Goal: Information Seeking & Learning: Find specific fact

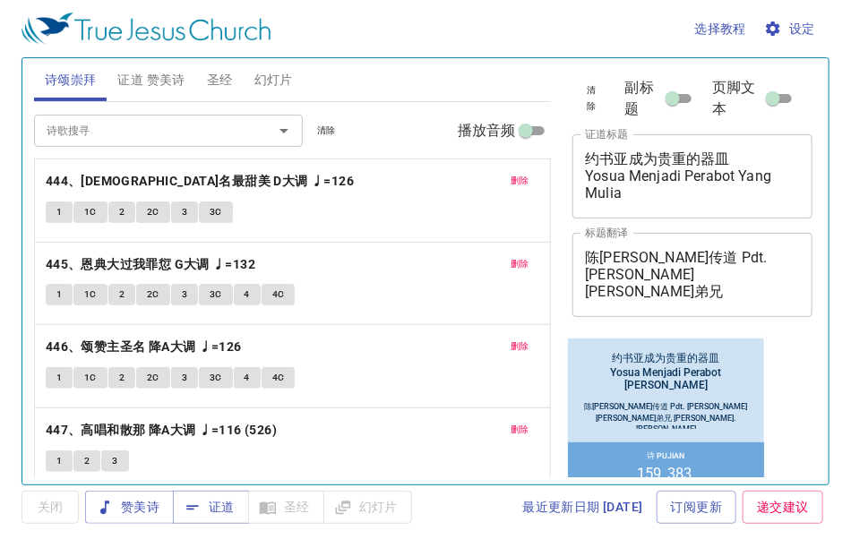
click at [512, 177] on span "删除" at bounding box center [520, 181] width 19 height 16
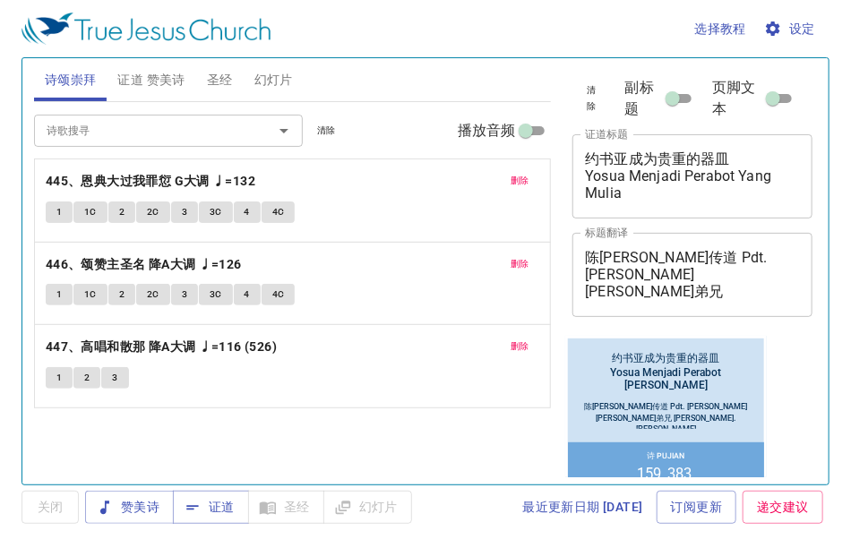
click at [512, 177] on span "删除" at bounding box center [520, 181] width 19 height 16
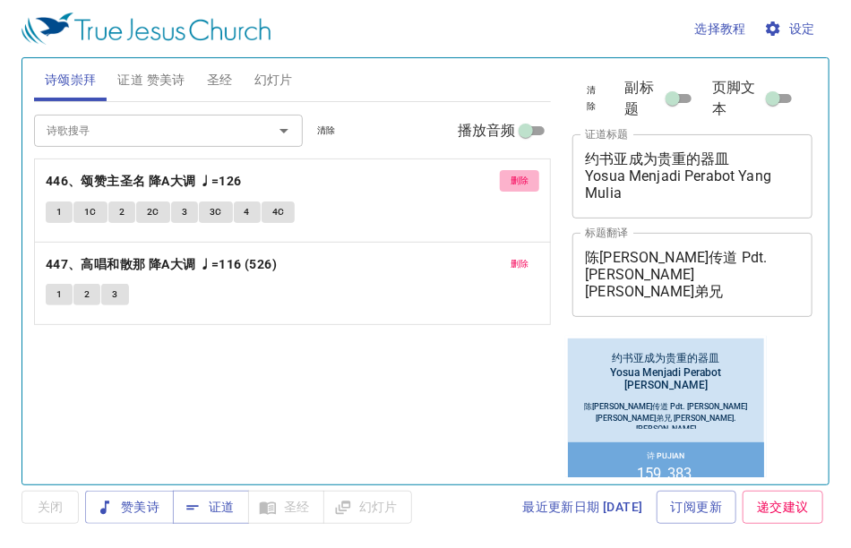
click at [512, 177] on span "删除" at bounding box center [520, 181] width 19 height 16
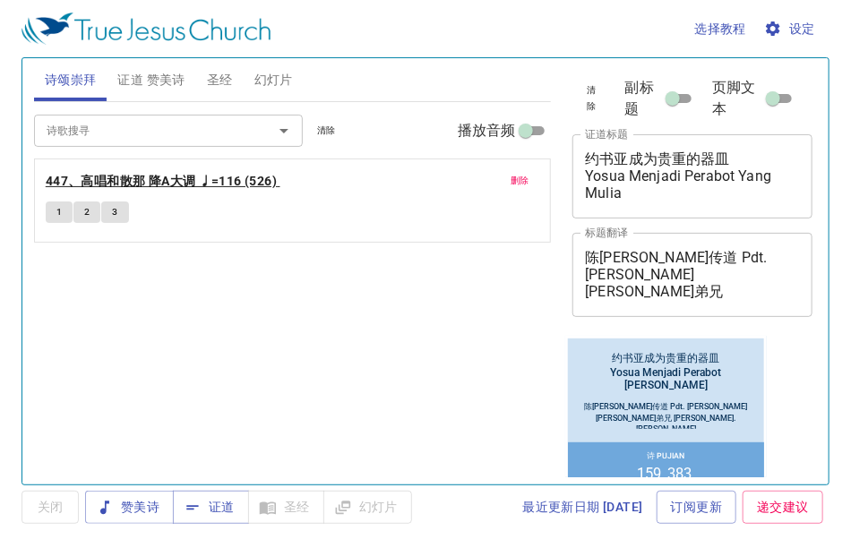
click at [158, 182] on b "447、高唱和散那 降A大调 ♩=116 (526)" at bounding box center [161, 181] width 231 height 22
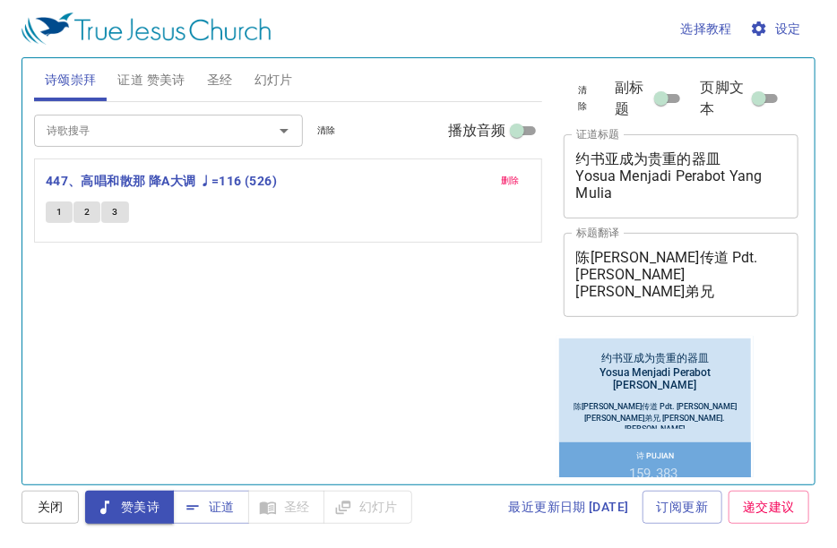
click at [111, 137] on input "诗歌搜寻" at bounding box center [141, 130] width 205 height 21
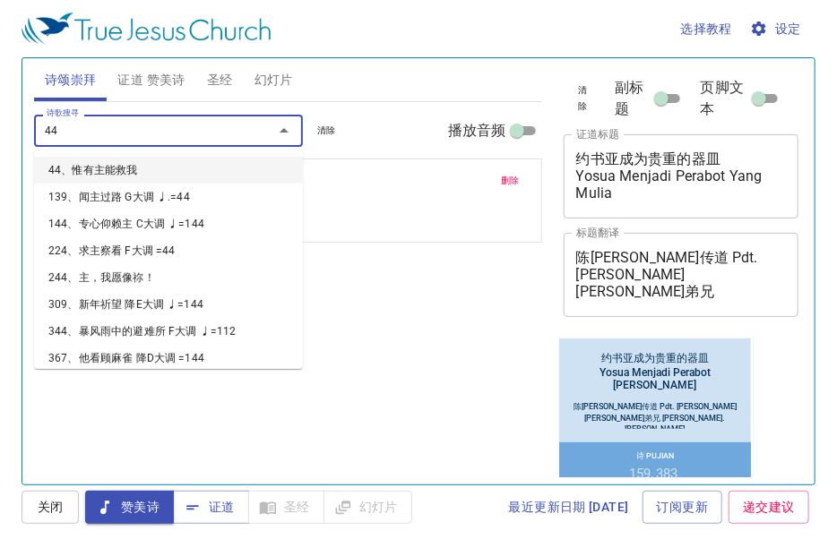
type input "448"
type input "449"
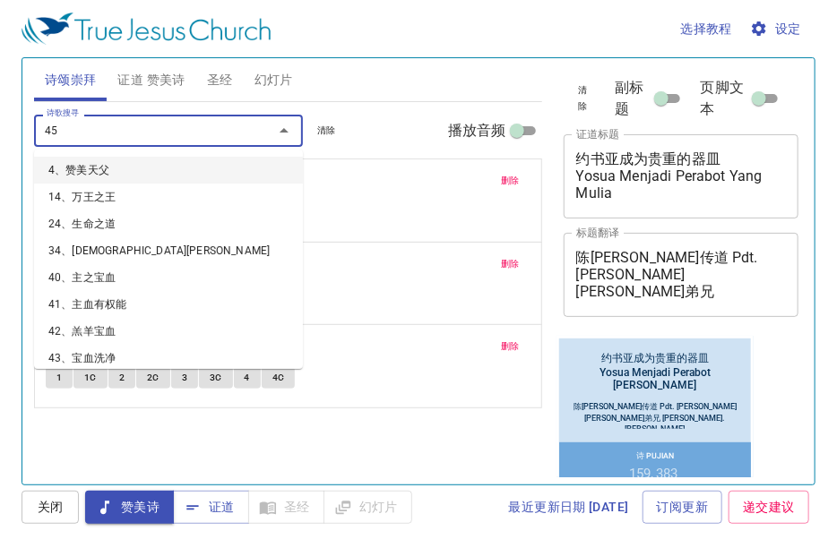
type input "450"
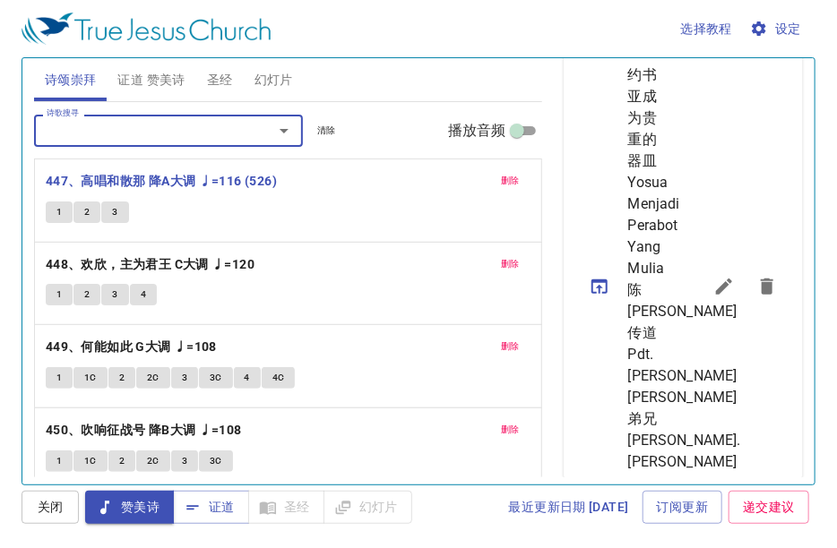
scroll to position [627, 0]
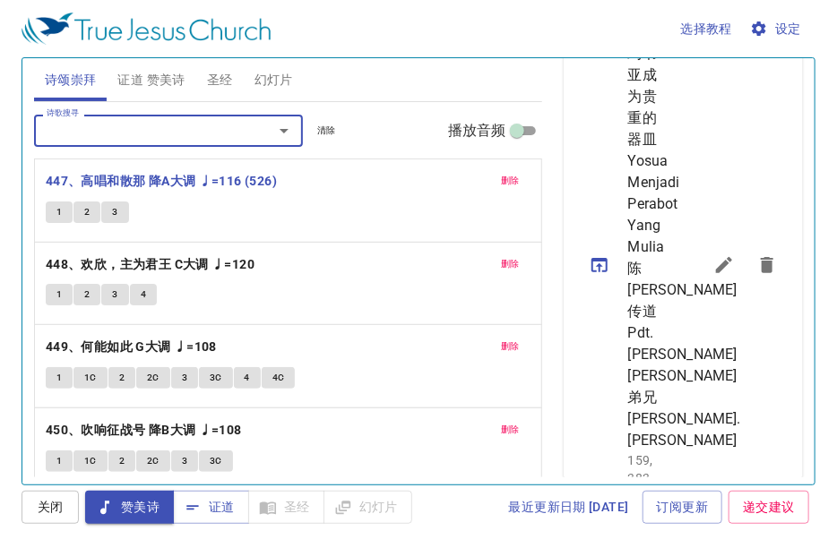
click at [713, 276] on icon "sermon lineup list" at bounding box center [723, 264] width 21 height 21
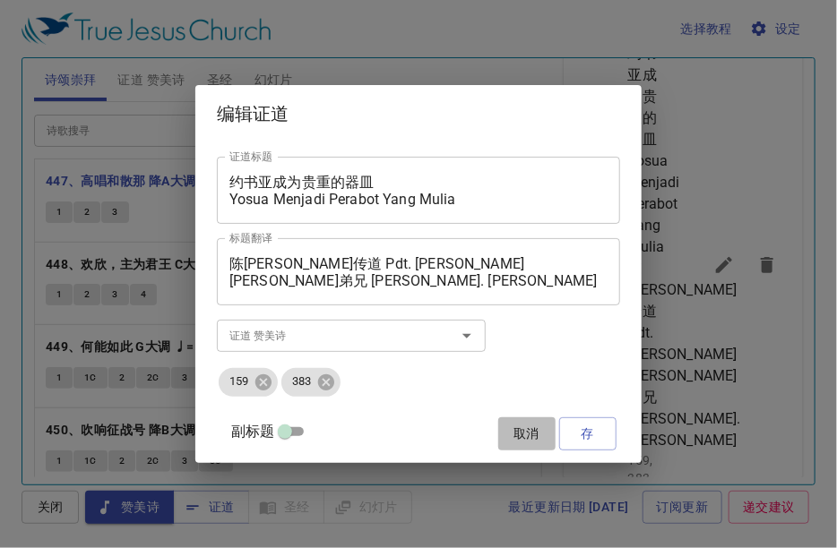
click at [505, 440] on span "取消" at bounding box center [526, 434] width 43 height 22
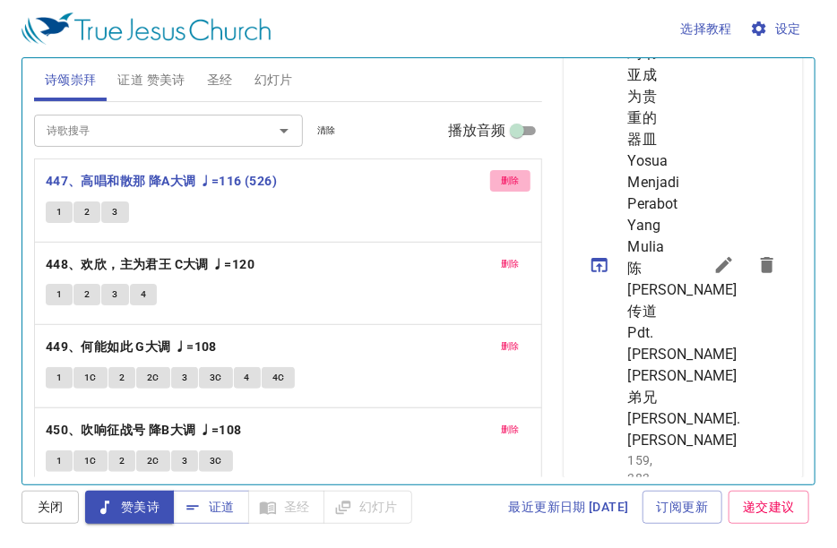
click at [503, 175] on span "删除" at bounding box center [510, 181] width 19 height 16
click at [503, 256] on span "删除" at bounding box center [510, 264] width 19 height 16
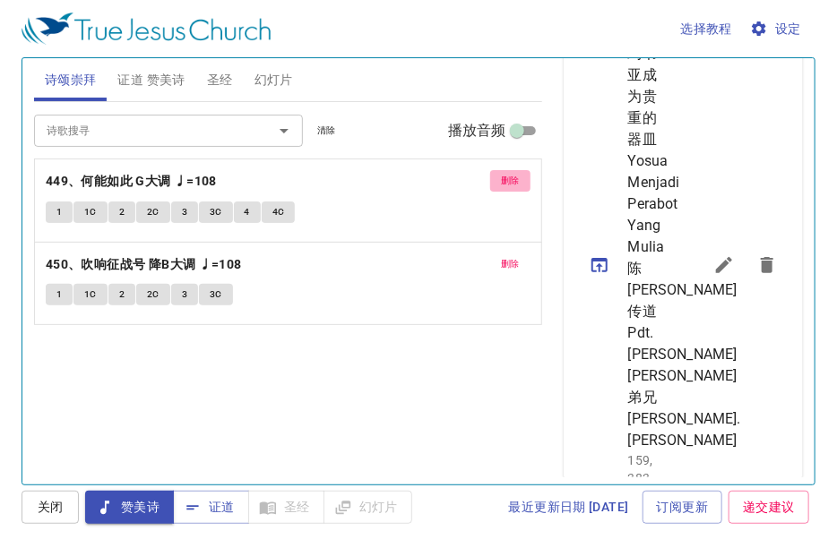
click at [503, 175] on span "删除" at bounding box center [510, 181] width 19 height 16
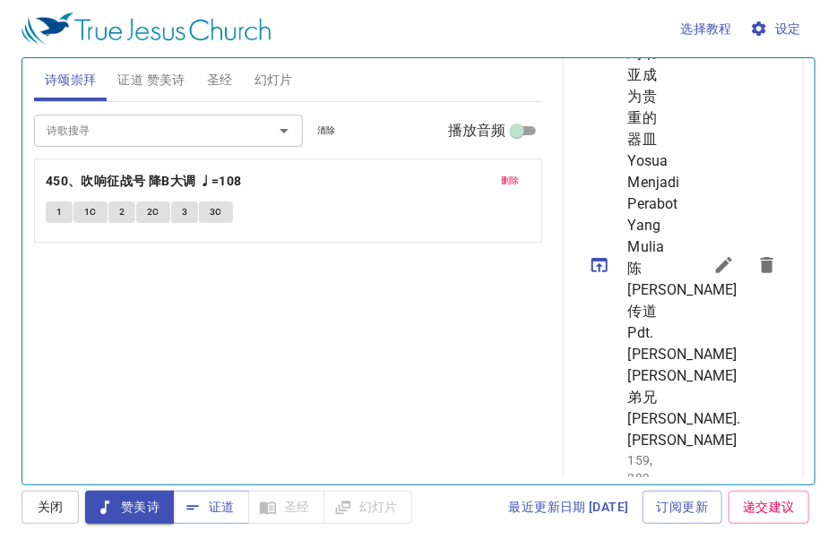
click at [503, 175] on span "删除" at bounding box center [510, 181] width 19 height 16
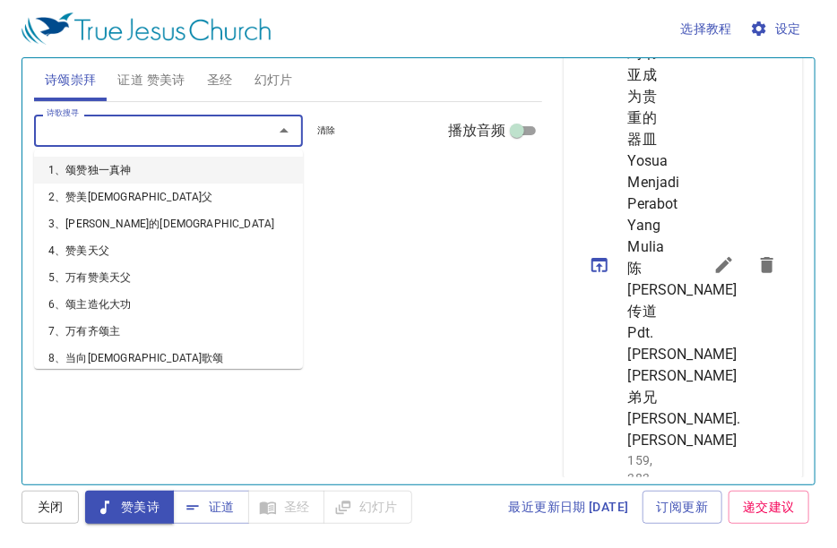
click at [193, 138] on input "诗歌搜寻" at bounding box center [141, 130] width 205 height 21
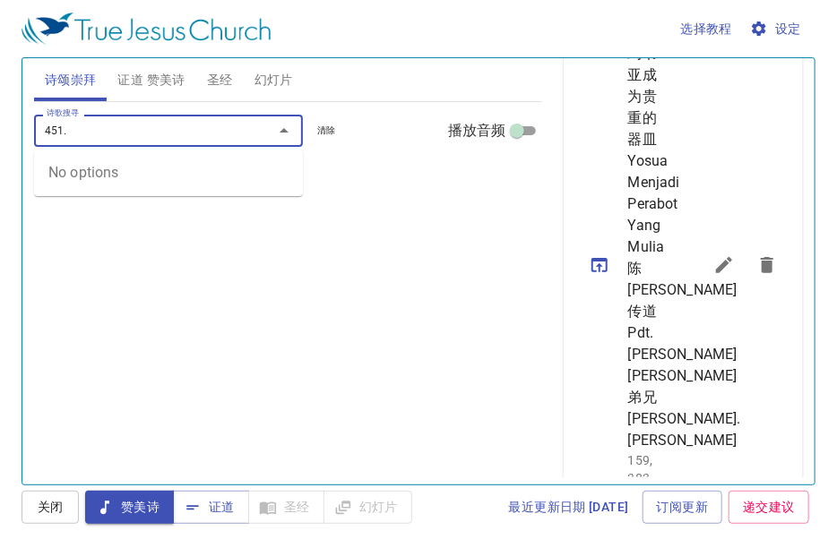
type input "451"
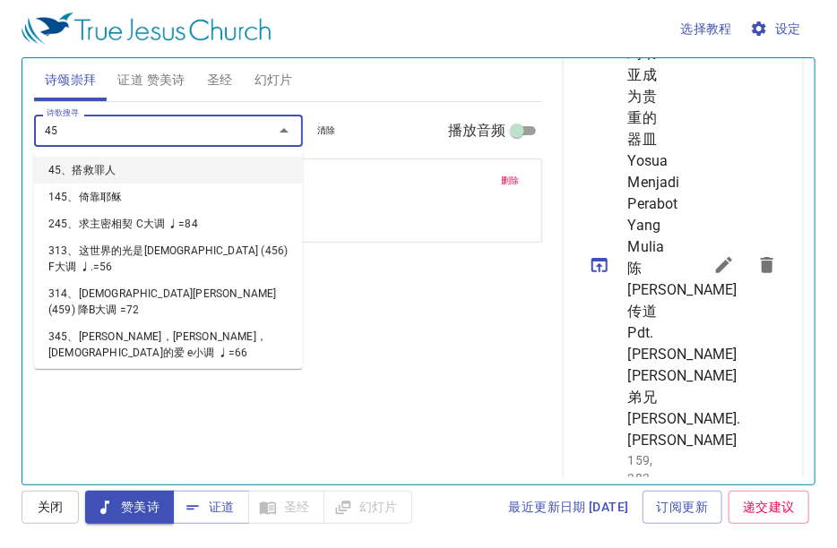
type input "452"
type input "453"
type input "454"
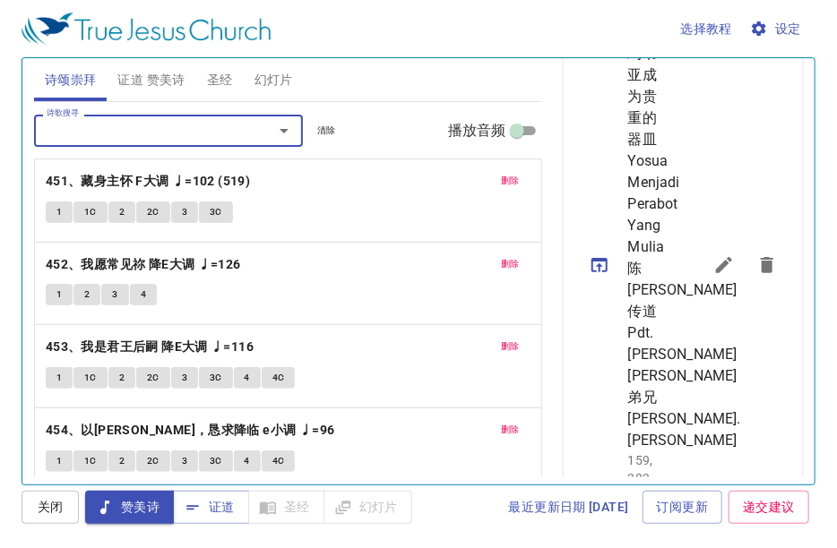
click at [716, 273] on icon "sermon lineup list" at bounding box center [724, 265] width 16 height 16
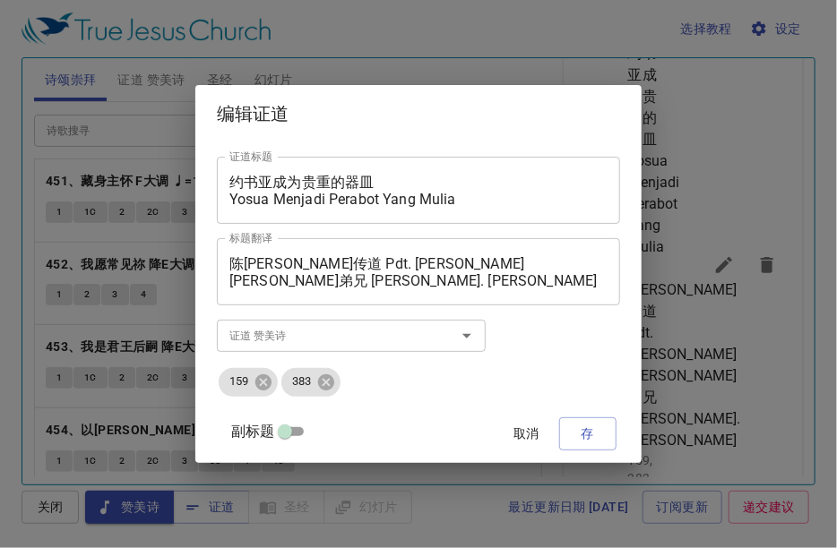
click at [415, 266] on textarea "陈以撒传道 Pdt. Isaac Chin 杨义勇弟兄 Sdra. Yong Yih Yeong" at bounding box center [418, 272] width 378 height 34
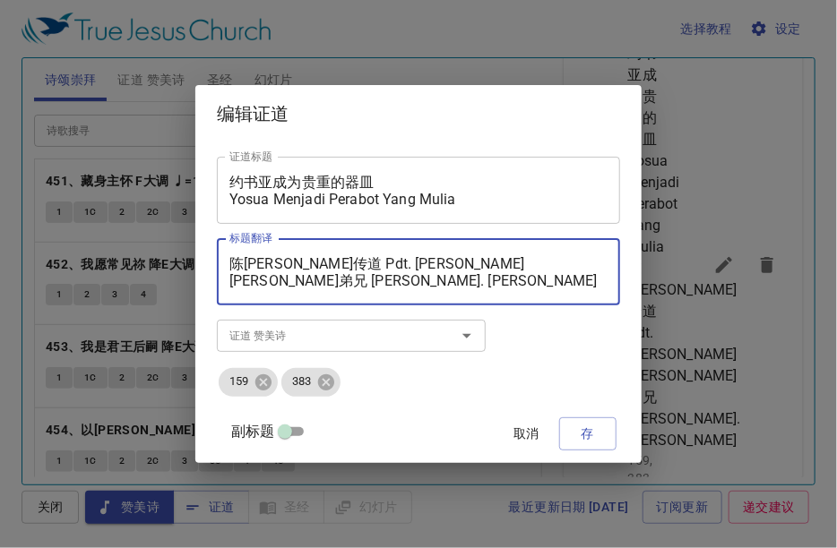
click at [434, 264] on textarea "陈以撒传道 Pdt. Isaac Chin 杨义勇弟兄 Sdra. Yong Yih Yeong" at bounding box center [418, 272] width 378 height 34
click at [466, 284] on textarea "陈以撒传道 Dn. Michael Yong 杨义勇弟兄 Sdra. Yong Yih Yeong" at bounding box center [418, 272] width 378 height 34
drag, startPoint x: 319, startPoint y: 261, endPoint x: 245, endPoint y: 264, distance: 73.5
click at [245, 264] on div "陈以撒传道 Dn. Michael Yong 杨义勇弟兄 Sdra. Chin Yuon Quan 标题翻译" at bounding box center [418, 271] width 403 height 67
drag, startPoint x: 249, startPoint y: 283, endPoint x: 314, endPoint y: 280, distance: 65.4
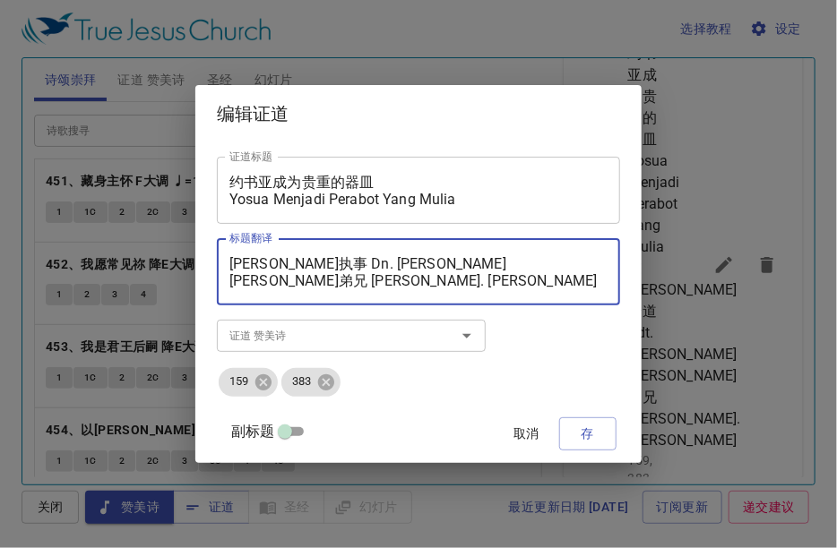
click at [314, 280] on textarea "杨米迦勒执事 Dn. Michael Yong 杨义勇弟兄 Sdra. Chin Yuon Quan" at bounding box center [418, 272] width 378 height 34
type textarea "杨米迦勒执事 Dn. Michael Yong 陈勇馆弟兄 Sdra. Chin Yuon Quan"
click at [338, 179] on textarea "约书亚成为贵重的器皿 Yosua Menjadi Perabot Yang Mulia" at bounding box center [418, 191] width 378 height 34
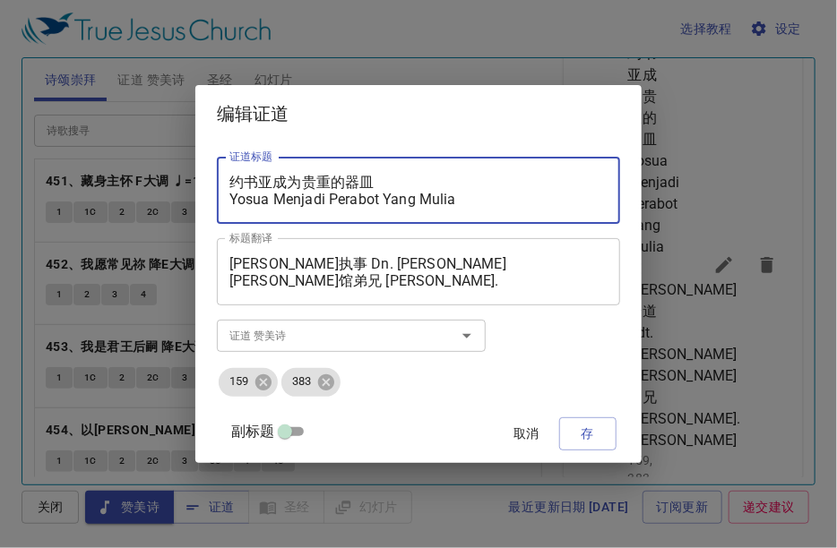
click at [338, 179] on textarea "约书亚成为贵重的器皿 Yosua Menjadi Perabot Yang Mulia" at bounding box center [418, 191] width 378 height 34
click at [348, 197] on textarea "神所设立的婚姻 Yosua Menjadi Perabot Yang Mulia" at bounding box center [418, 191] width 378 height 34
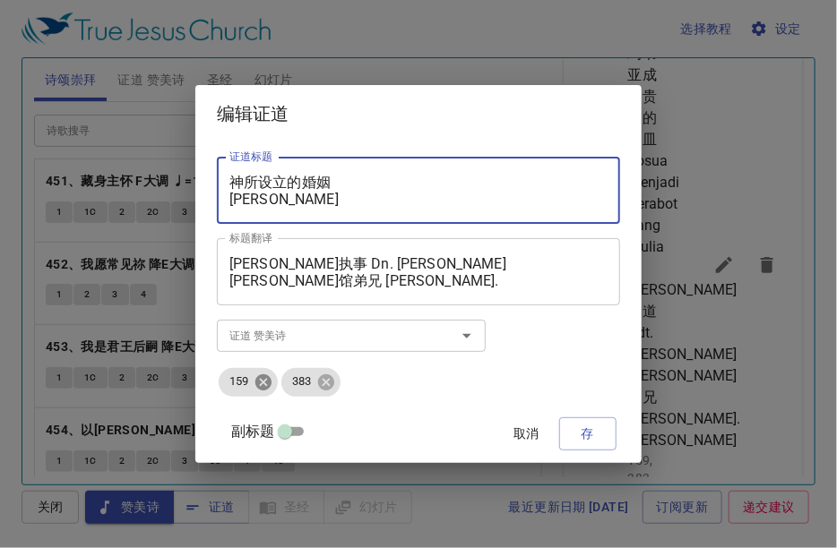
type textarea "神所设立的婚姻 Yosua Menjadi Perabot Yang Mulia"
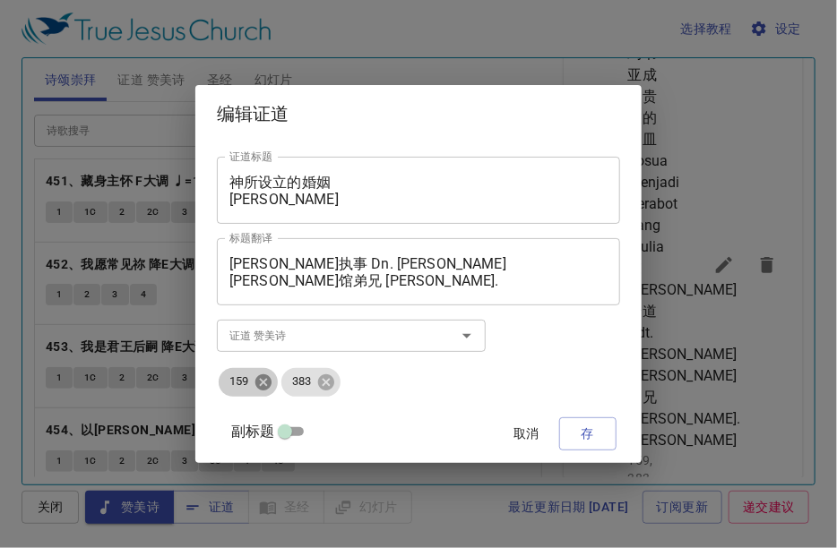
click at [273, 385] on icon at bounding box center [263, 383] width 20 height 20
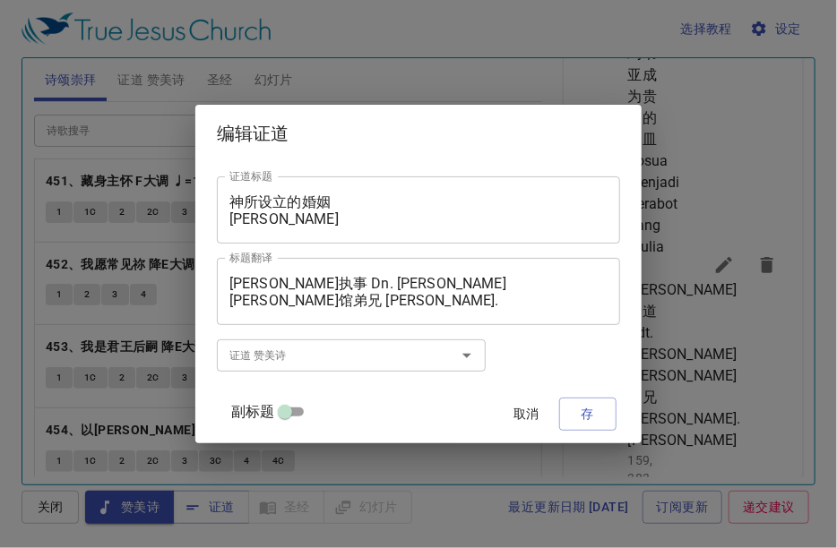
click at [333, 365] on input "证道 赞美诗" at bounding box center [324, 355] width 205 height 21
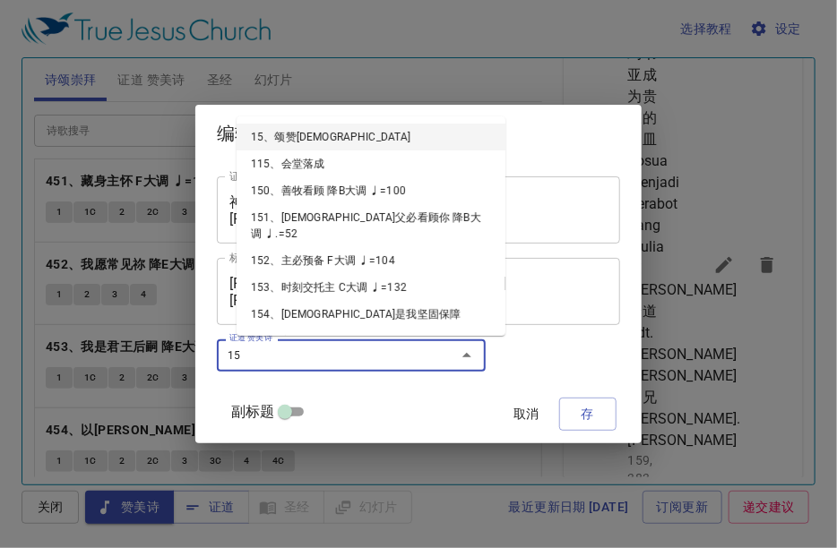
type input "157"
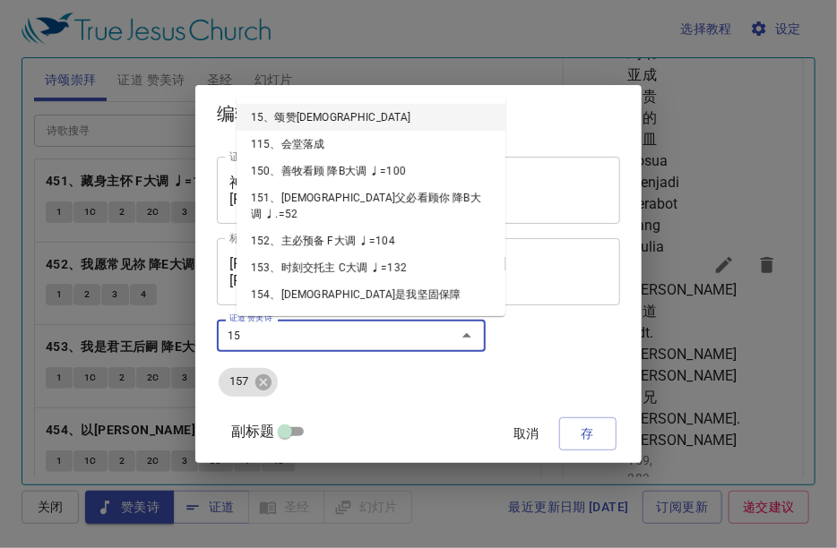
type input "158"
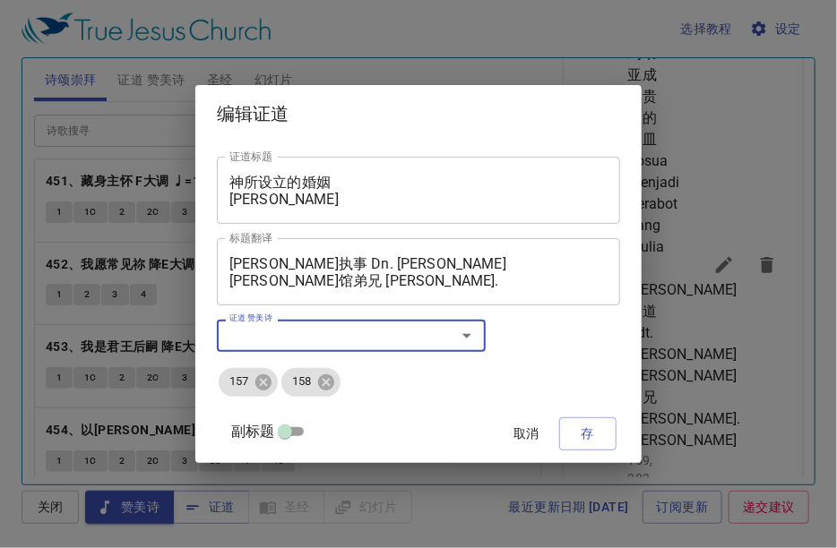
click at [300, 201] on textarea "神所设立的婚姻 Yosua Menjadi Perabot Yang Mulia" at bounding box center [418, 191] width 378 height 34
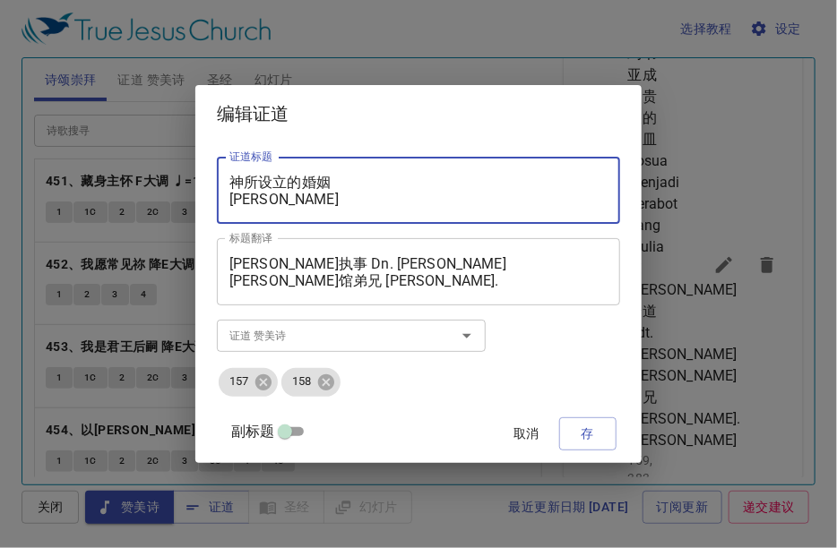
click at [300, 201] on textarea "神所设立的婚姻 Yosua Menjadi Perabot Yang Mulia" at bounding box center [418, 191] width 378 height 34
drag, startPoint x: 317, startPoint y: 200, endPoint x: 252, endPoint y: 200, distance: 65.4
click at [252, 200] on textarea "神所设立的婚姻 Pernikahan Yang Didirikan Oleh Tuhan" at bounding box center [418, 191] width 378 height 34
click at [279, 197] on textarea "神所设立的婚姻 Perkawinan Yang Diasaskan Oleh Tuhan" at bounding box center [418, 191] width 378 height 34
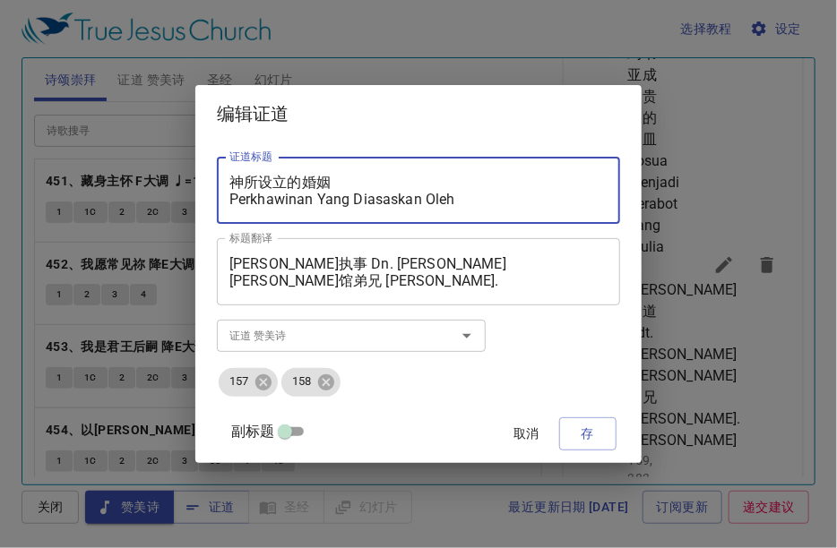
click at [332, 186] on textarea "神所设立的婚姻 Perkhawinan Yang Diasaskan Oleh Tuhan" at bounding box center [418, 191] width 378 height 34
type textarea "神所设立的婚姻 Perkhawinan Yang Diasaskan Oleh Tuhan"
click at [573, 431] on span "存" at bounding box center [587, 434] width 29 height 22
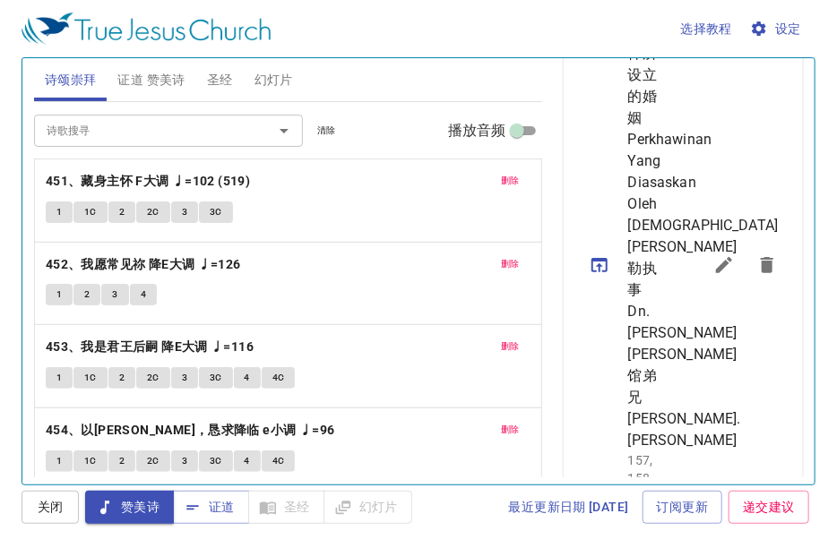
click at [597, 272] on icon "sermon lineup list" at bounding box center [599, 265] width 16 height 14
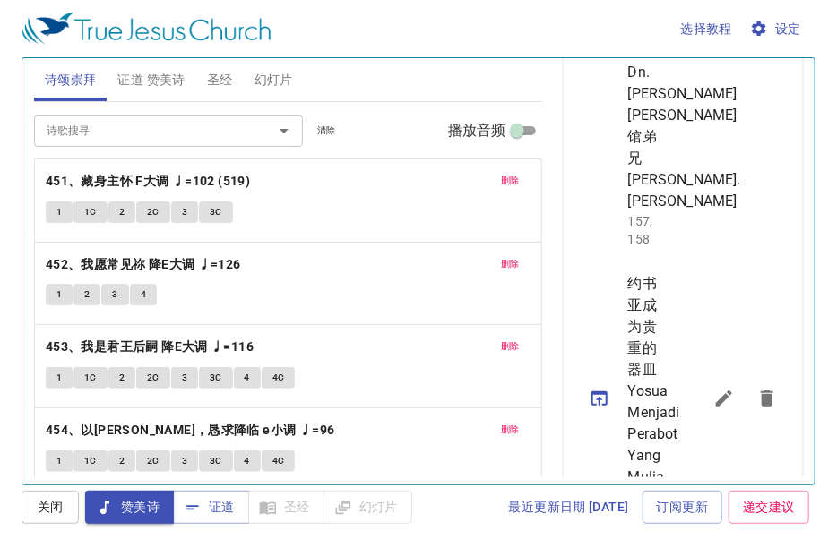
scroll to position [1002, 0]
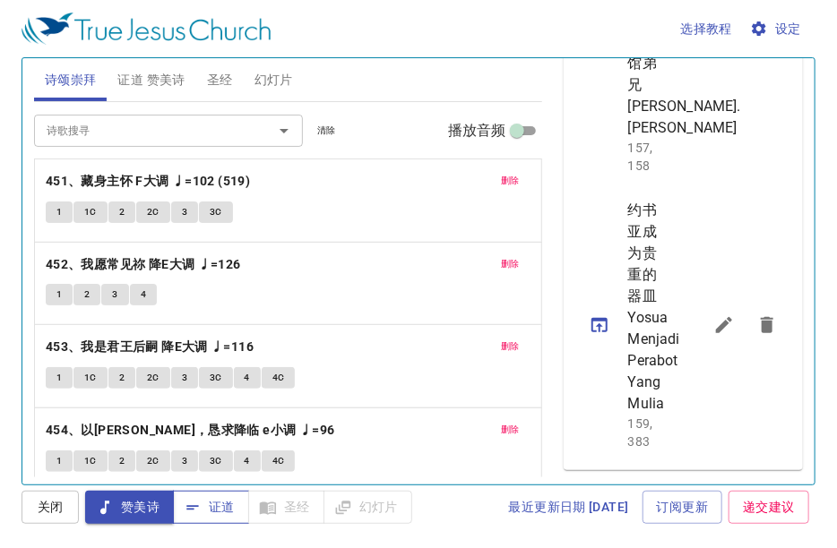
click at [222, 503] on span "证道" at bounding box center [210, 507] width 47 height 22
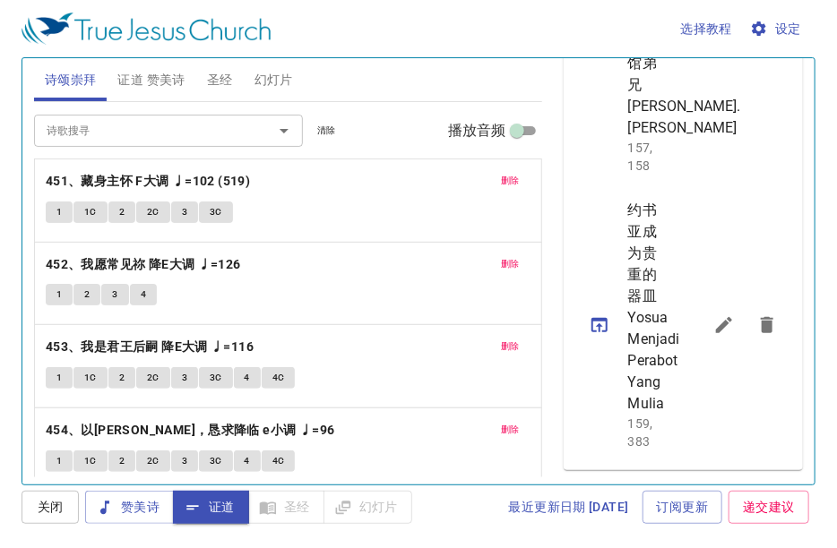
scroll to position [1300, 0]
click at [716, 317] on icon "sermon lineup list" at bounding box center [724, 325] width 16 height 16
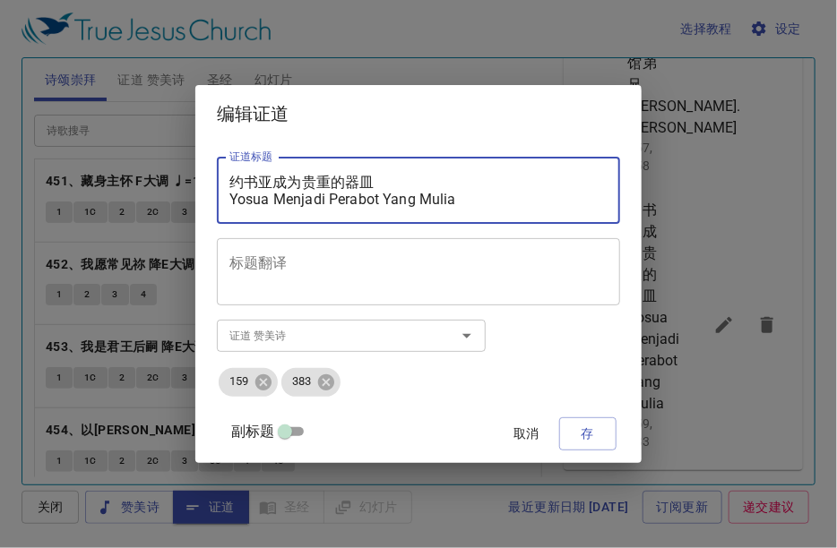
click at [310, 176] on textarea "约书亚成为贵重的器皿 Yosua Menjadi Perabot Yang Mulia" at bounding box center [418, 191] width 378 height 34
paste textarea "所设立的婚姻 Perkhawinan Yang Diasaskan Oleh Tuhan"
type textarea "神所设立的婚姻 Perkhawinan Yang Diasaskan Oleh Tuhan"
click at [273, 384] on icon at bounding box center [263, 383] width 20 height 20
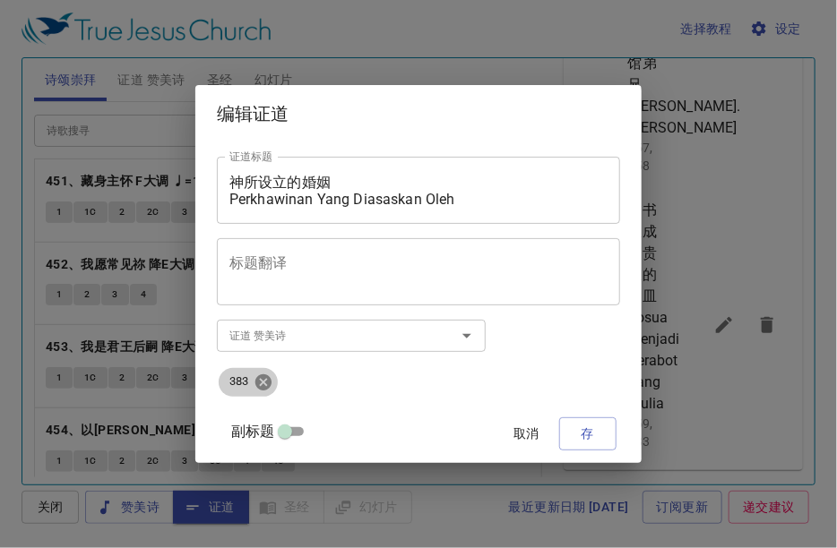
click at [273, 384] on icon at bounding box center [263, 383] width 20 height 20
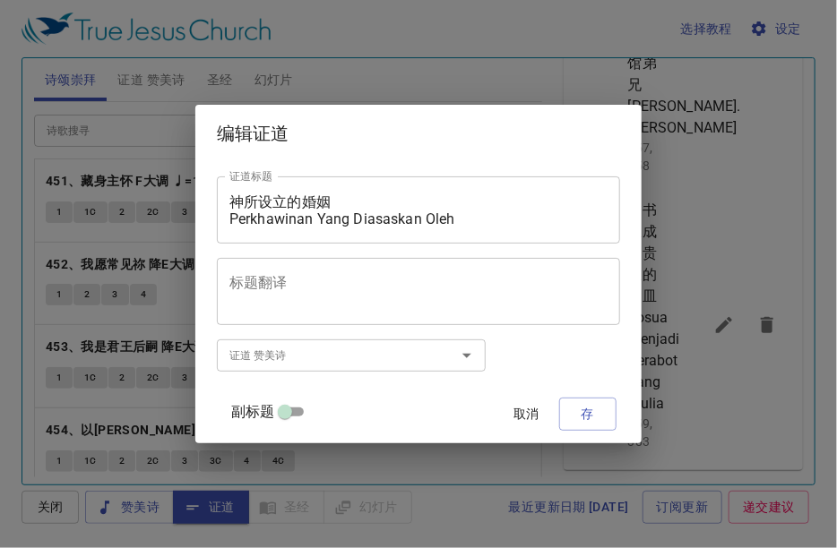
click at [268, 365] on input "证道 赞美诗" at bounding box center [324, 355] width 205 height 21
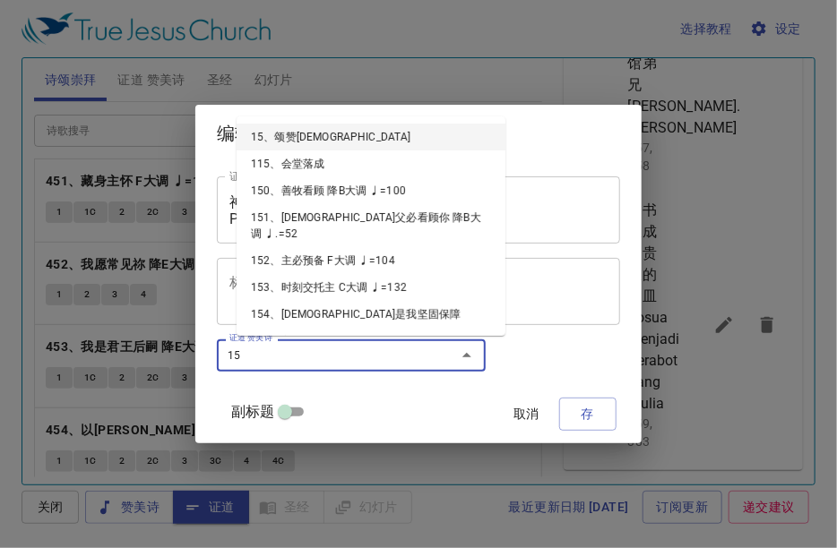
type input "157"
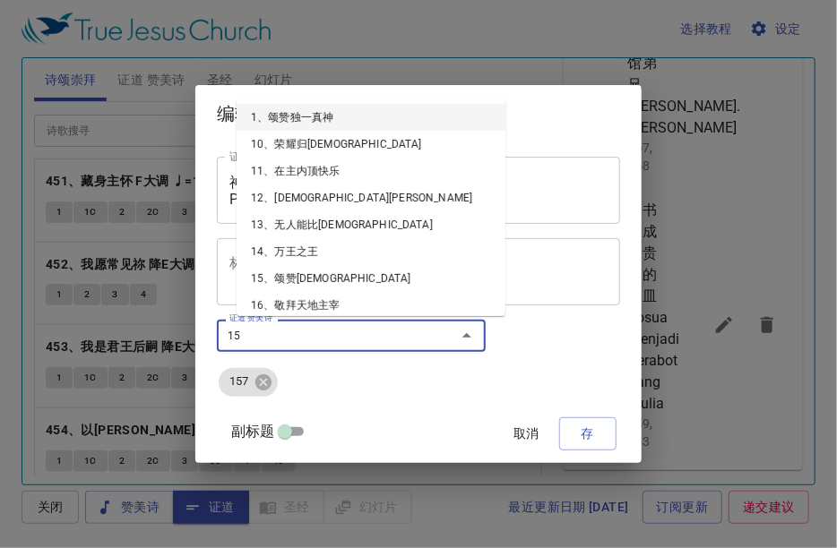
type input "158"
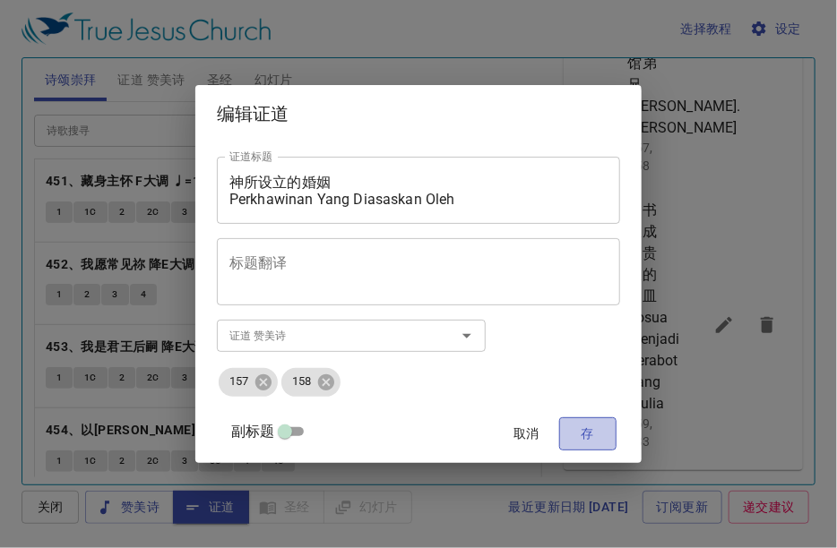
click at [573, 425] on span "存" at bounding box center [587, 434] width 29 height 22
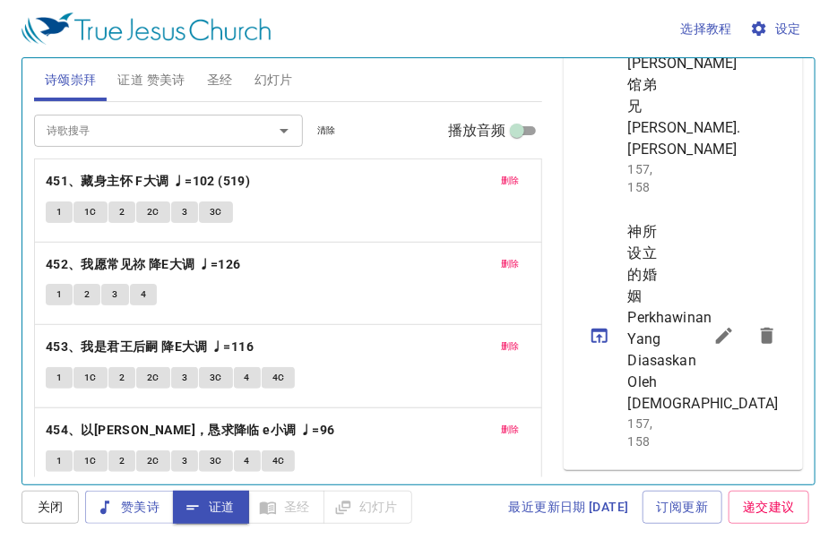
scroll to position [1235, 0]
click at [601, 325] on icon "sermon lineup list" at bounding box center [599, 335] width 21 height 21
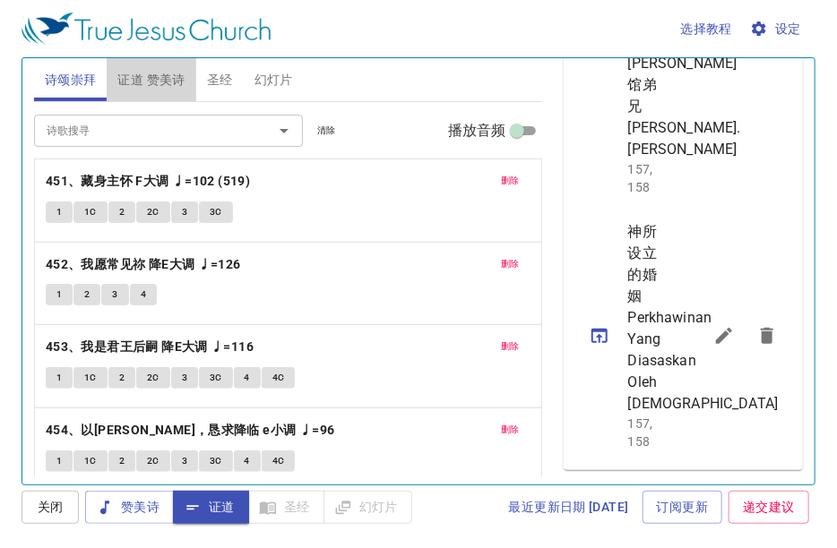
click at [154, 82] on span "证道 赞美诗" at bounding box center [150, 80] width 67 height 22
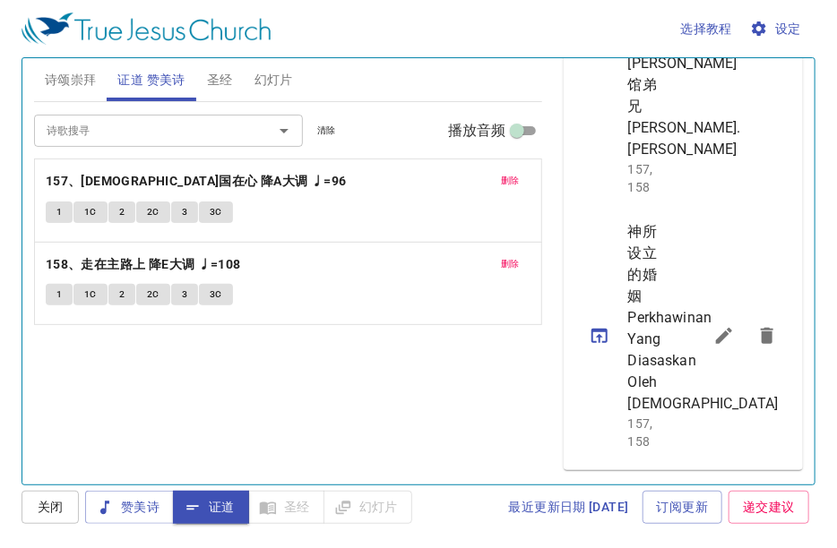
click at [78, 84] on span "诗颂崇拜" at bounding box center [71, 80] width 52 height 22
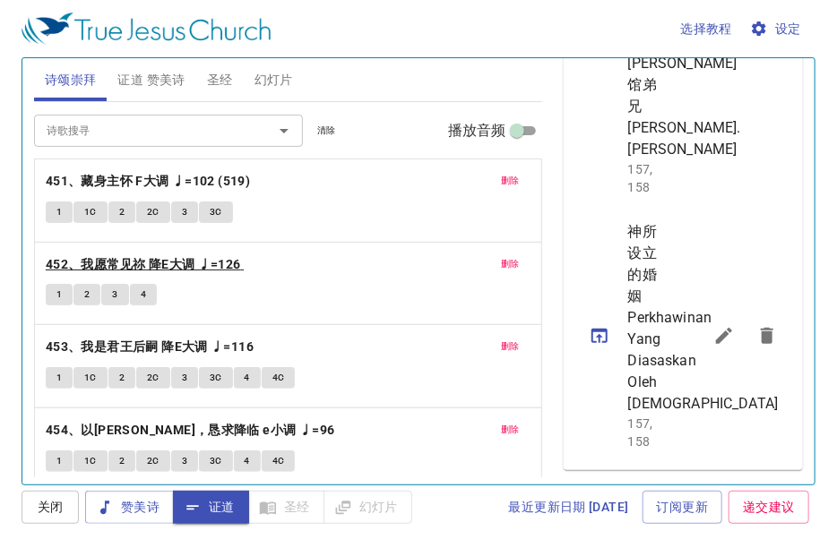
click at [93, 262] on b "452、我愿常见祢 降E大调 ♩=126" at bounding box center [143, 264] width 195 height 22
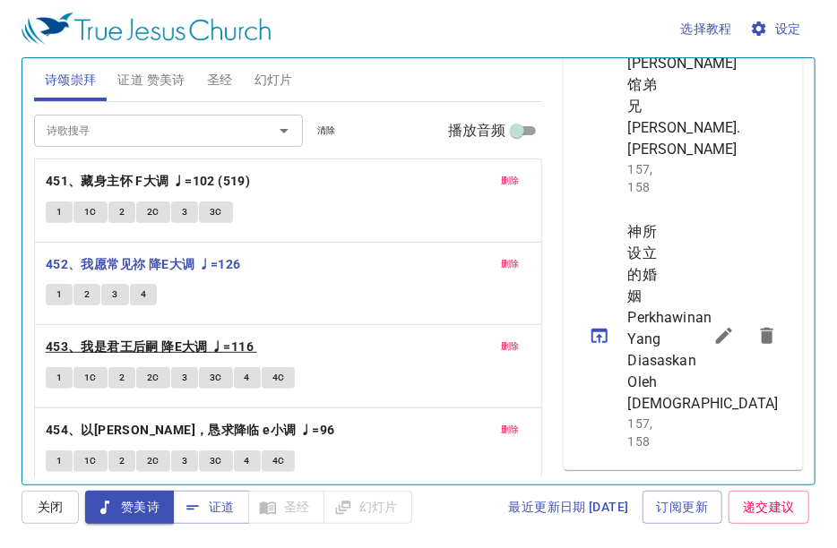
click at [154, 352] on b "453、我是君王后嗣 降E大调 ♩=116" at bounding box center [150, 347] width 208 height 22
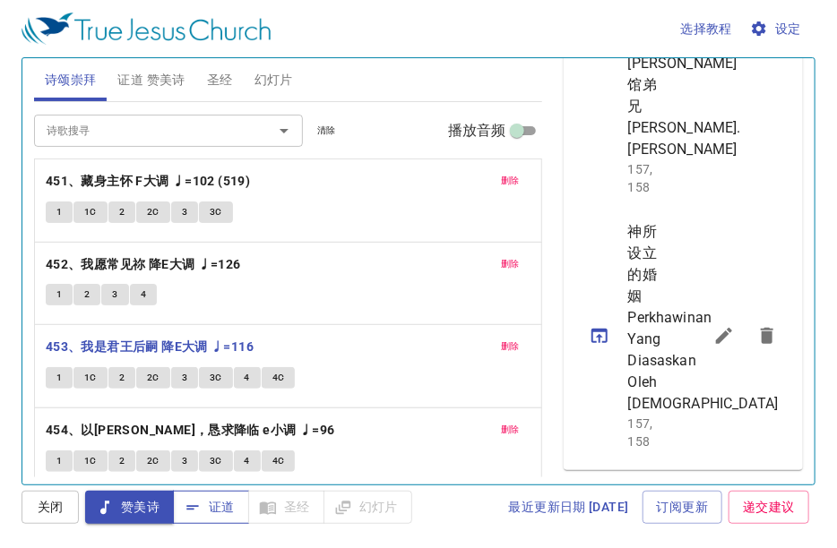
click at [219, 504] on span "证道" at bounding box center [210, 507] width 47 height 22
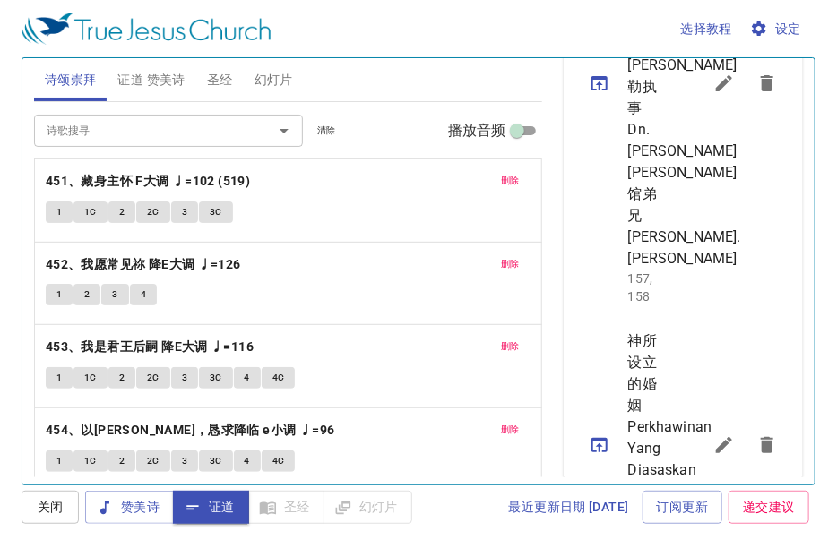
scroll to position [787, 0]
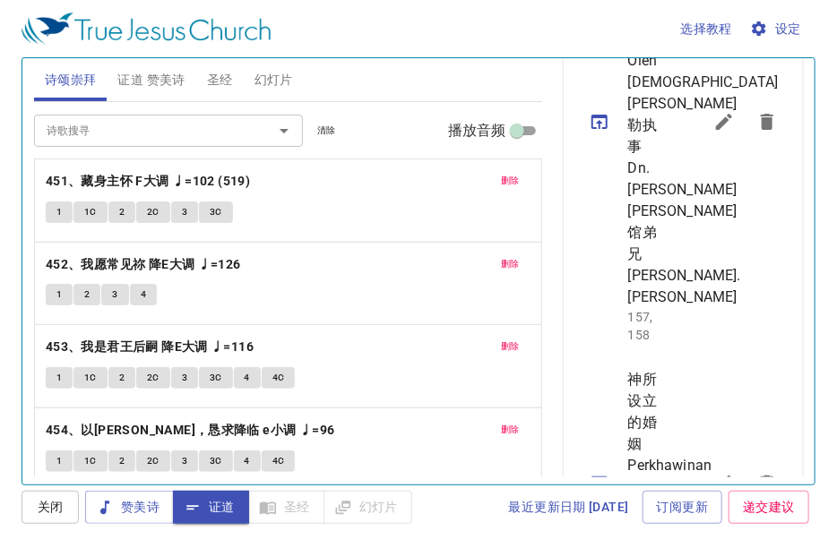
click at [716, 130] on icon "sermon lineup list" at bounding box center [724, 122] width 16 height 16
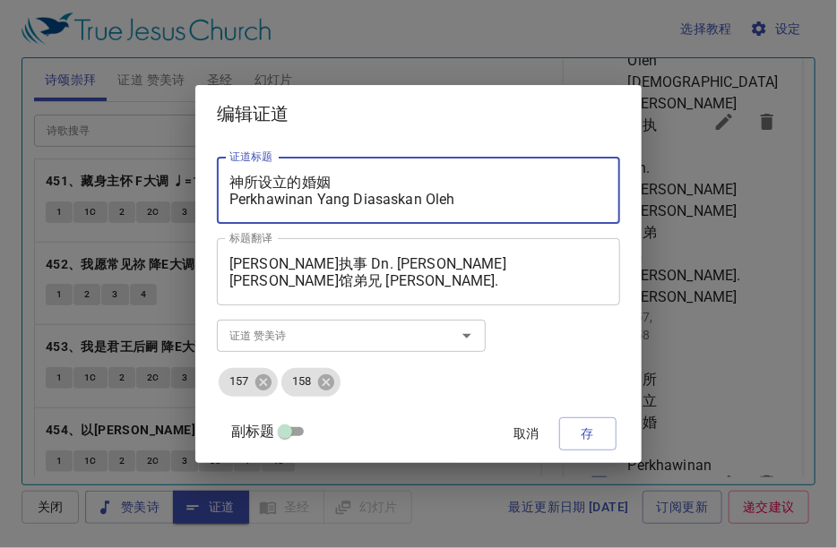
click at [285, 202] on textarea "神所设立的婚姻 Perkhawinan Yang Diasaskan Oleh Tuhan" at bounding box center [418, 191] width 378 height 34
type textarea "神所设立的婚姻 Perkahwinan Yang Diasaskan Oleh [DEMOGRAPHIC_DATA]"
click at [573, 426] on span "存" at bounding box center [587, 434] width 29 height 22
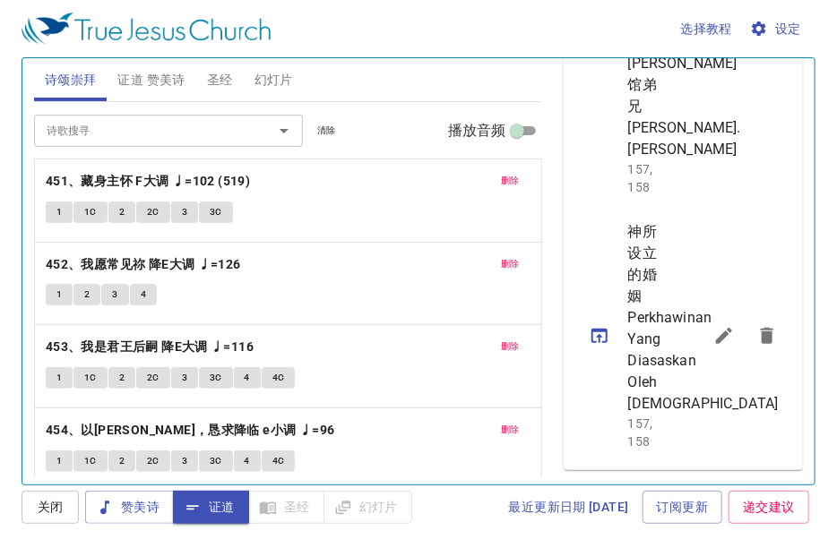
scroll to position [1235, 0]
click at [712, 318] on button "sermon lineup list" at bounding box center [723, 335] width 43 height 43
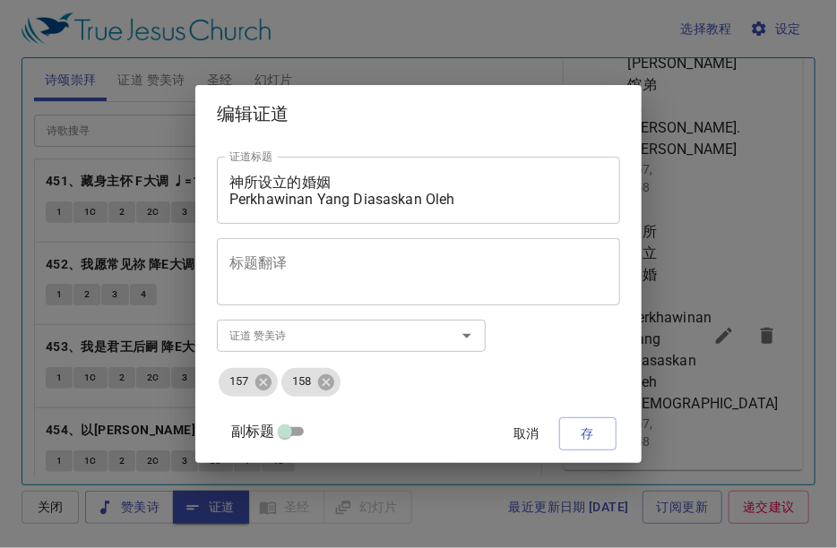
click at [285, 202] on textarea "神所设立的婚姻 Perkhawinan Yang Diasaskan Oleh Tuhan" at bounding box center [418, 191] width 378 height 34
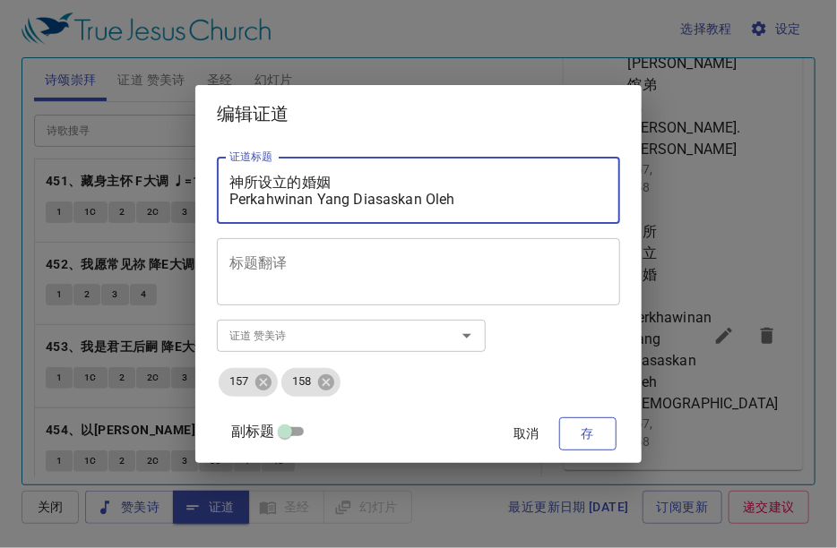
type textarea "神所设立的婚姻 Perkahwinan Yang Diasaskan Oleh [DEMOGRAPHIC_DATA]"
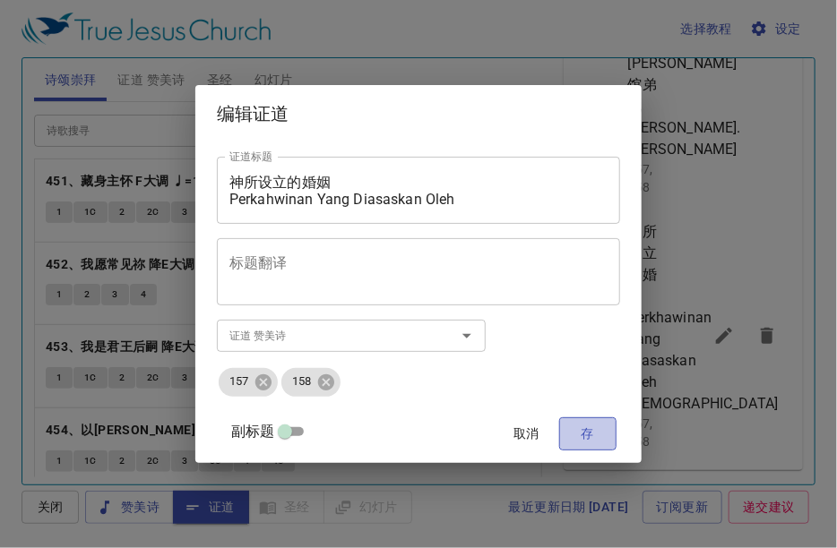
click at [573, 430] on span "存" at bounding box center [587, 434] width 29 height 22
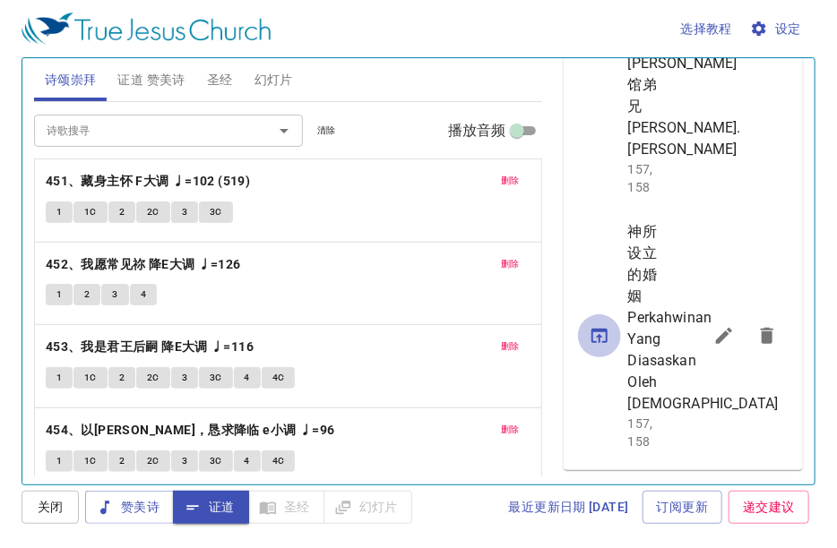
click at [595, 325] on icon "sermon lineup list" at bounding box center [599, 335] width 21 height 21
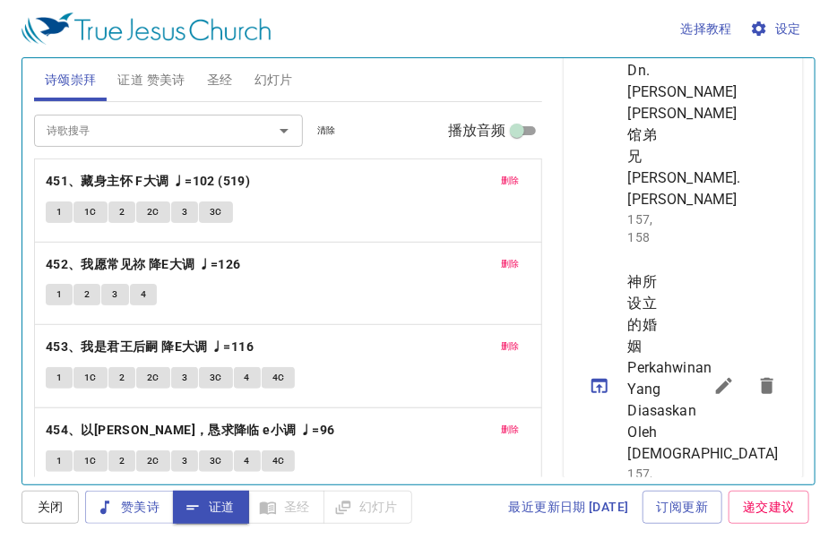
scroll to position [519, 0]
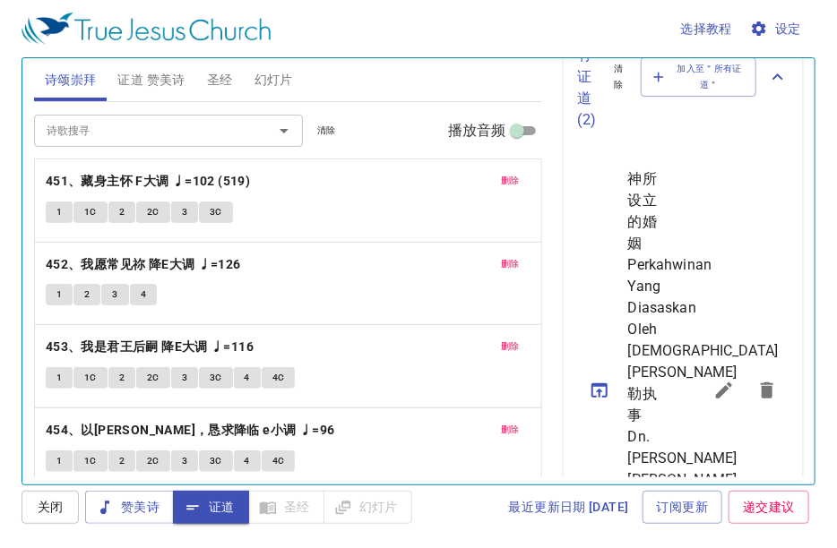
click at [142, 78] on span "证道 赞美诗" at bounding box center [150, 80] width 67 height 22
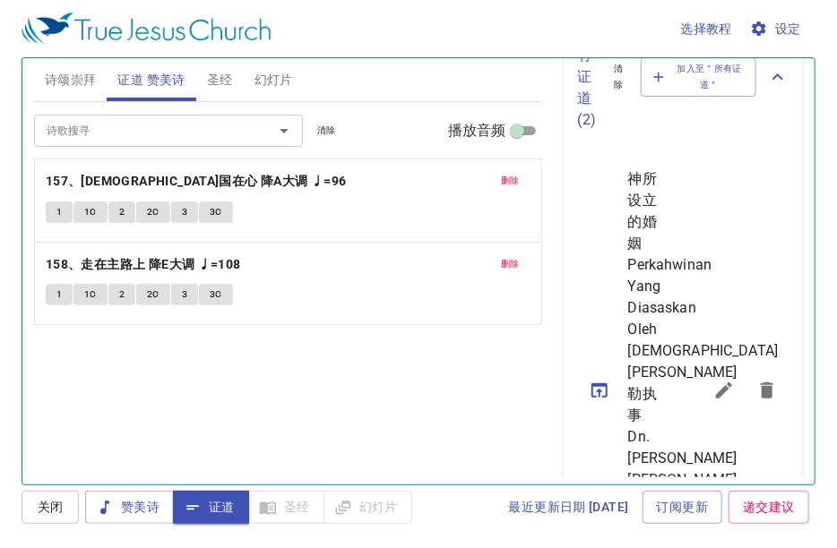
click at [119, 219] on span "2" at bounding box center [121, 212] width 5 height 16
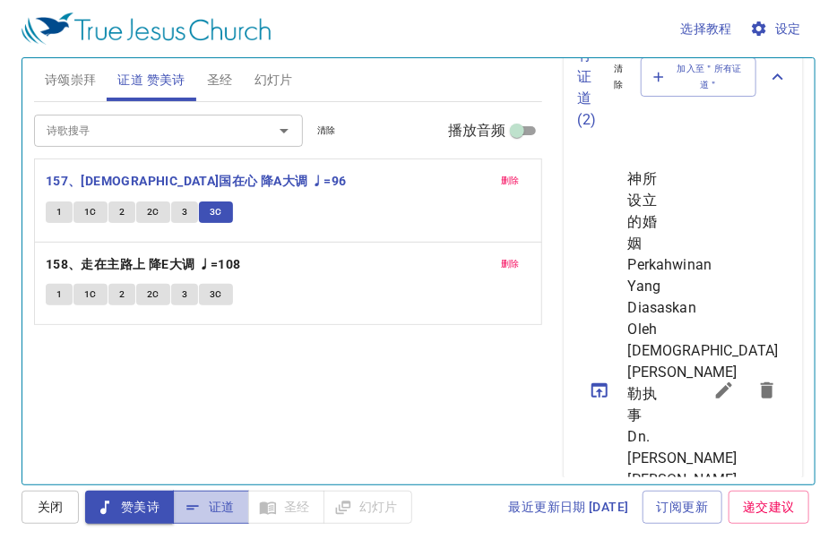
click at [221, 505] on span "证道" at bounding box center [210, 507] width 47 height 22
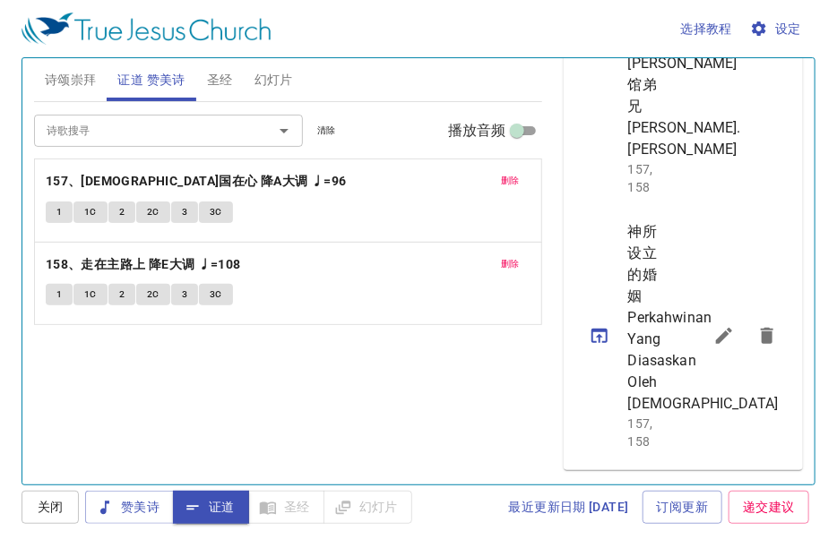
scroll to position [1235, 0]
click at [213, 83] on span "圣经" at bounding box center [220, 80] width 26 height 22
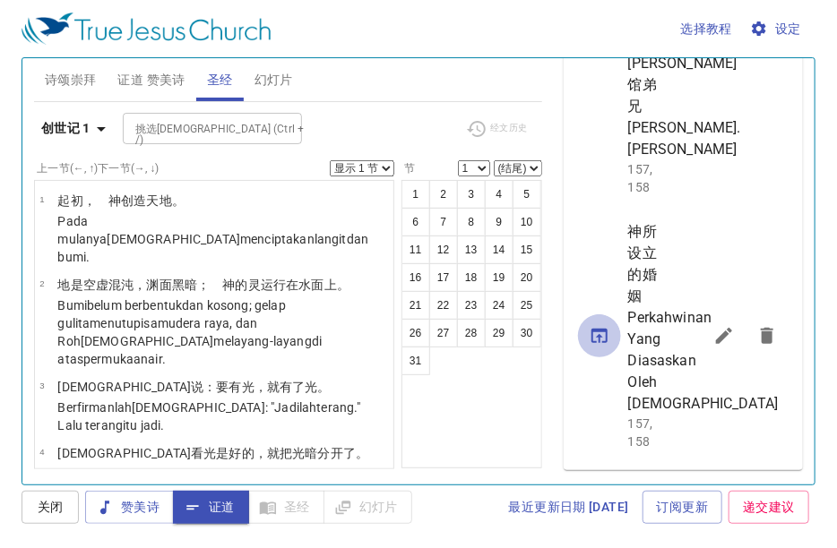
click at [597, 325] on icon "sermon lineup list" at bounding box center [599, 335] width 21 height 21
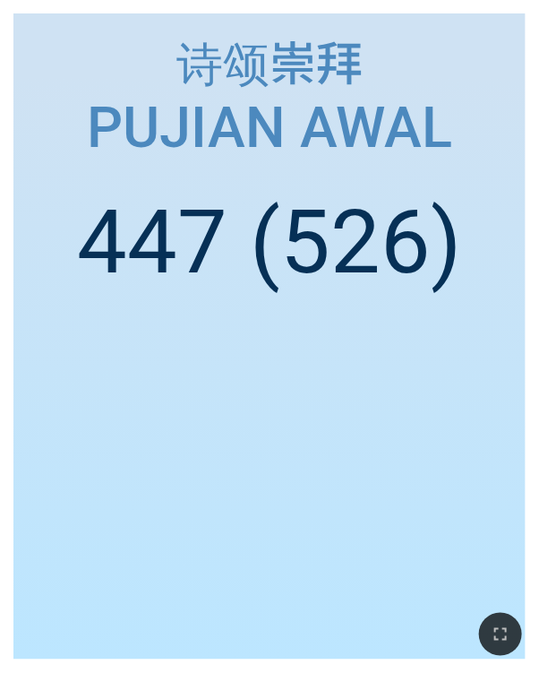
click at [522, 364] on div "诗颂崇拜 诗颂崇拜 Pujian Awal Pujian Awal 447 (526)" at bounding box center [269, 336] width 539 height 673
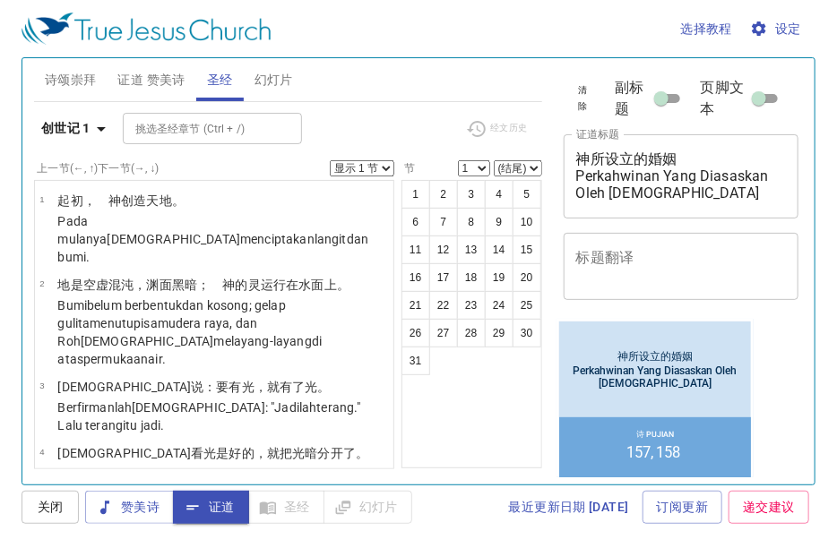
scroll to position [1200, 0]
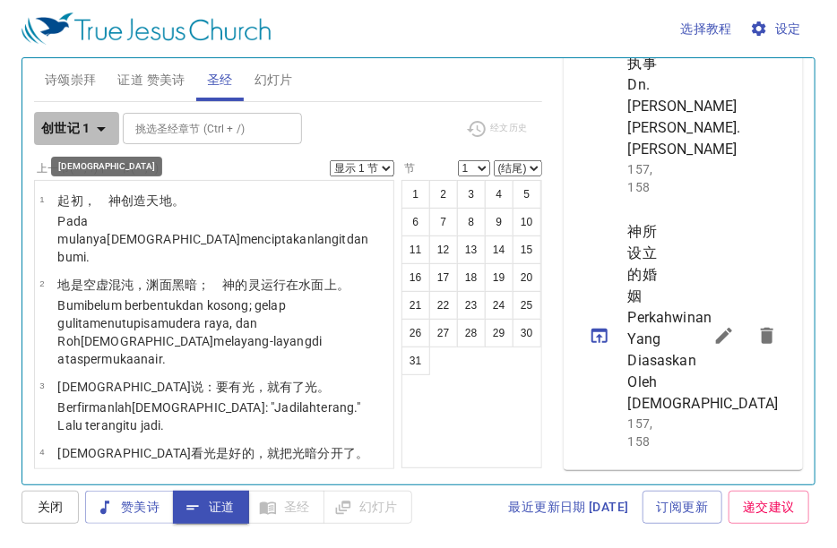
click at [99, 125] on icon "button" at bounding box center [100, 128] width 21 height 21
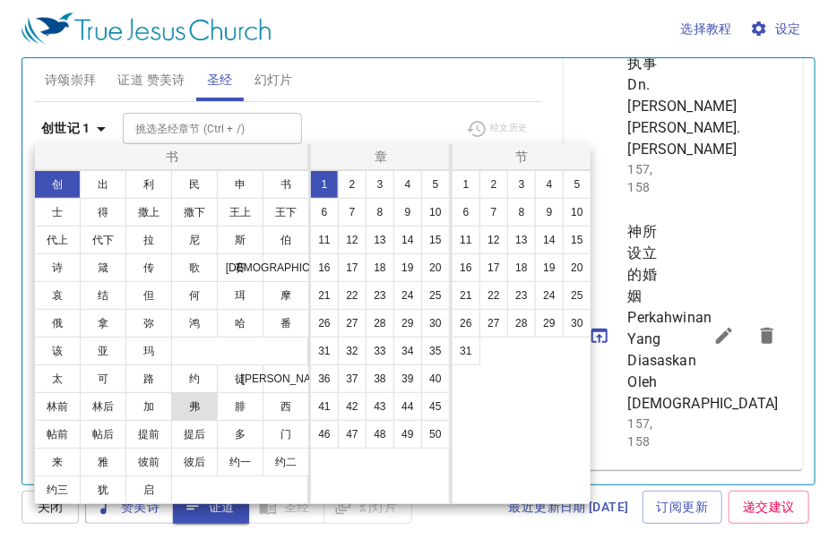
click at [200, 412] on button "弗" at bounding box center [194, 406] width 47 height 29
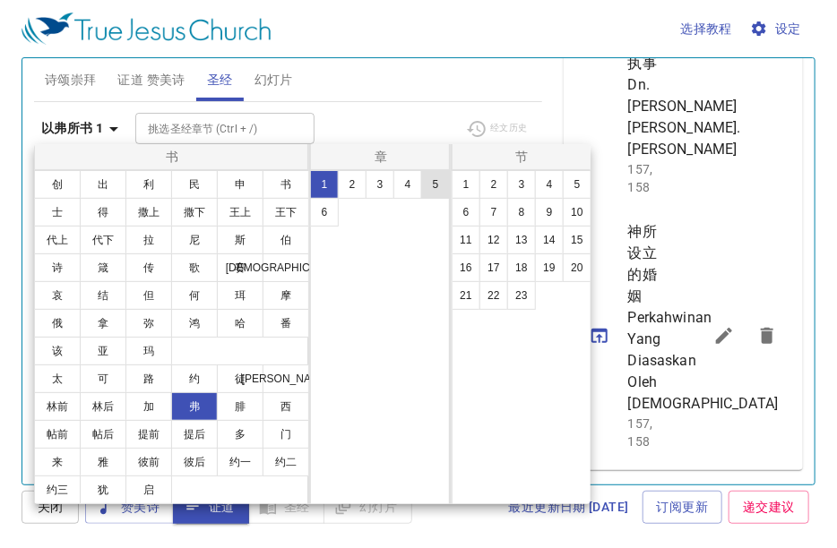
click at [439, 176] on button "5" at bounding box center [435, 184] width 29 height 29
click at [473, 348] on button "31" at bounding box center [465, 351] width 29 height 29
select select "31"
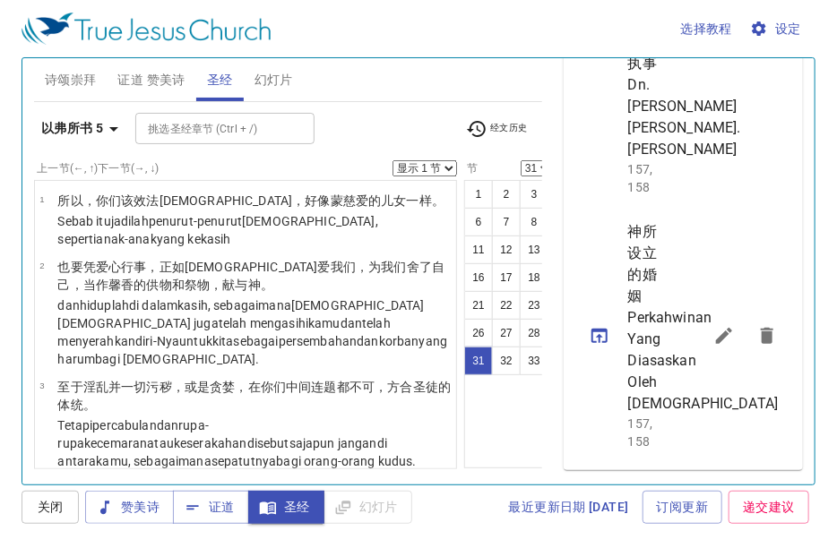
scroll to position [2530, 0]
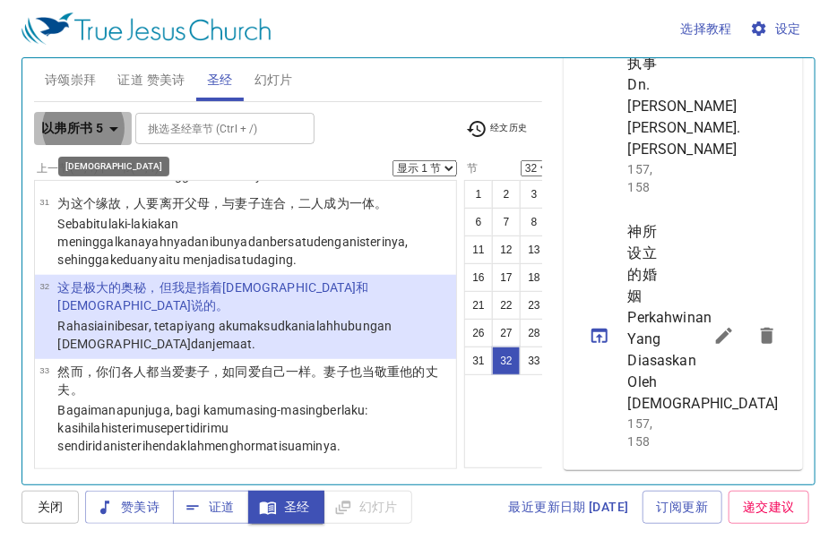
click at [112, 125] on icon "button" at bounding box center [113, 128] width 21 height 21
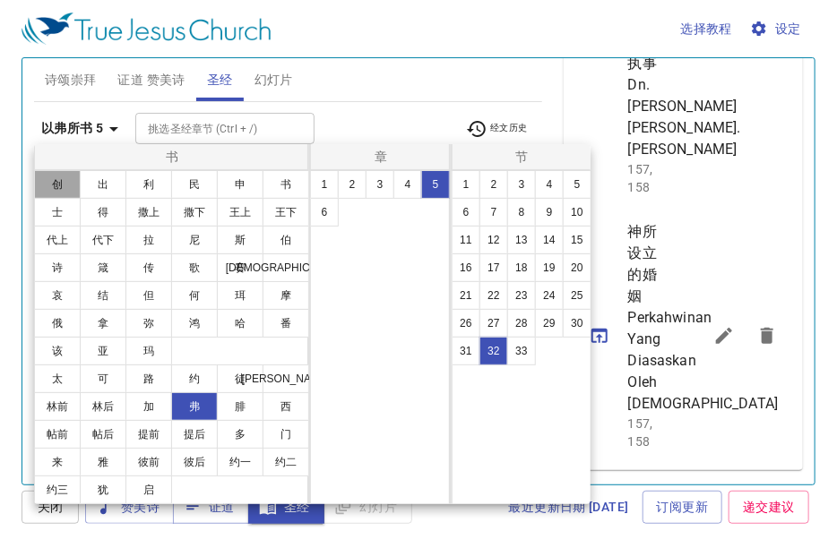
click at [59, 184] on button "创" at bounding box center [57, 184] width 47 height 29
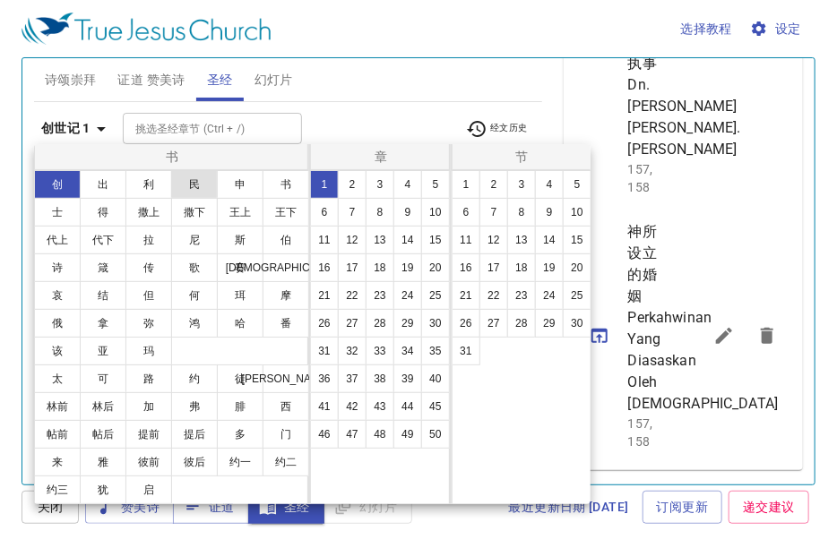
scroll to position [0, 0]
click at [464, 350] on button "31" at bounding box center [465, 351] width 29 height 29
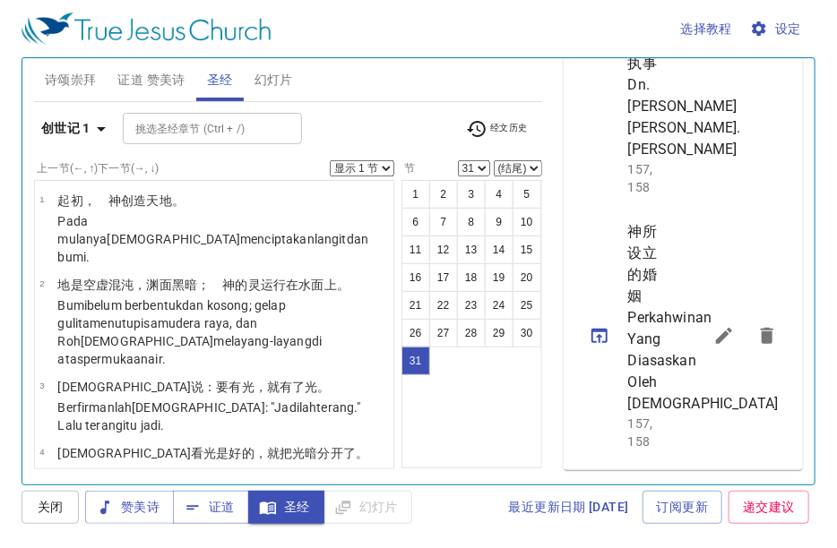
scroll to position [2642, 0]
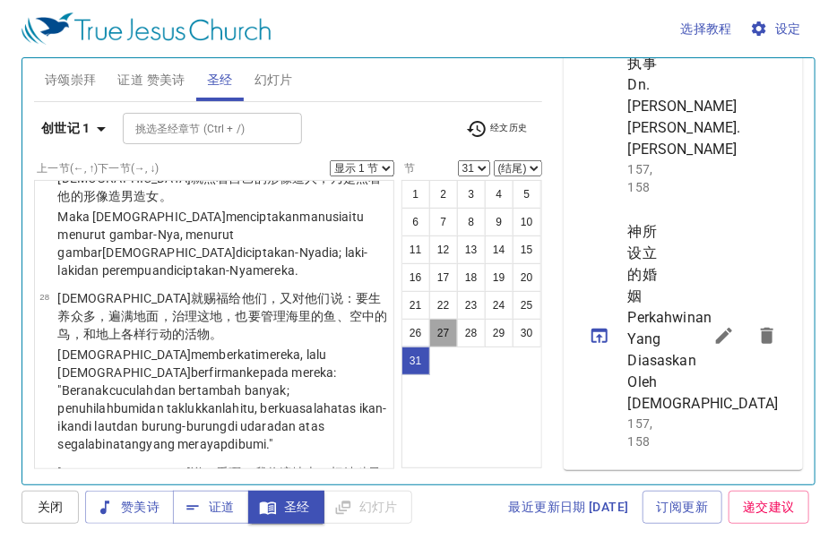
click at [438, 329] on button "27" at bounding box center [443, 333] width 29 height 29
select select "27"
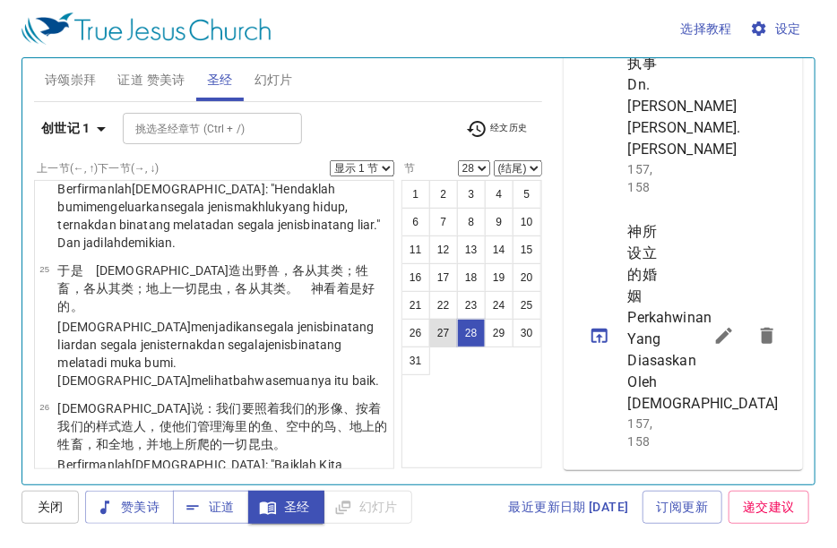
scroll to position [2376, 0]
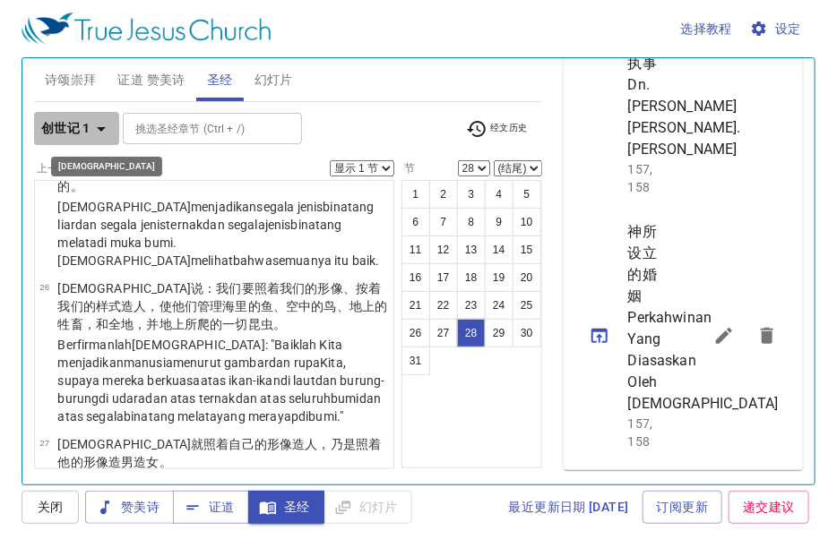
click at [104, 127] on icon "button" at bounding box center [101, 129] width 9 height 4
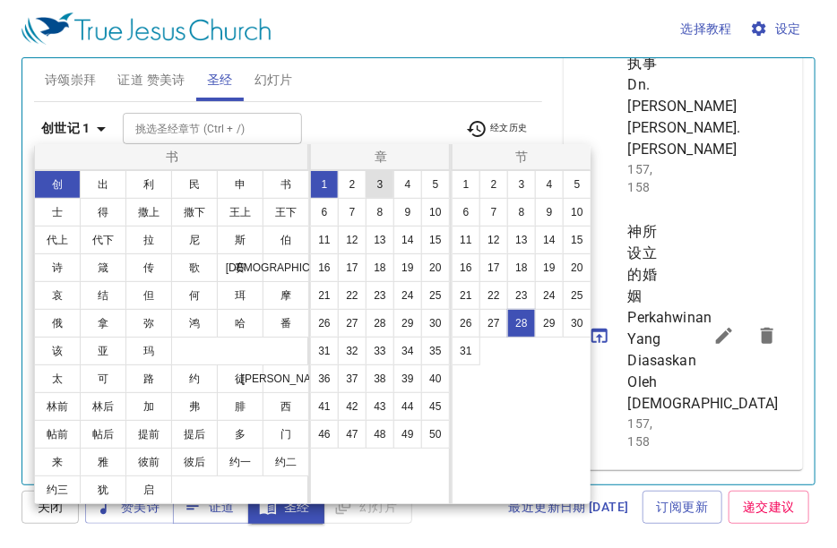
click at [375, 186] on button "3" at bounding box center [379, 184] width 29 height 29
click at [187, 125] on div at bounding box center [418, 274] width 837 height 548
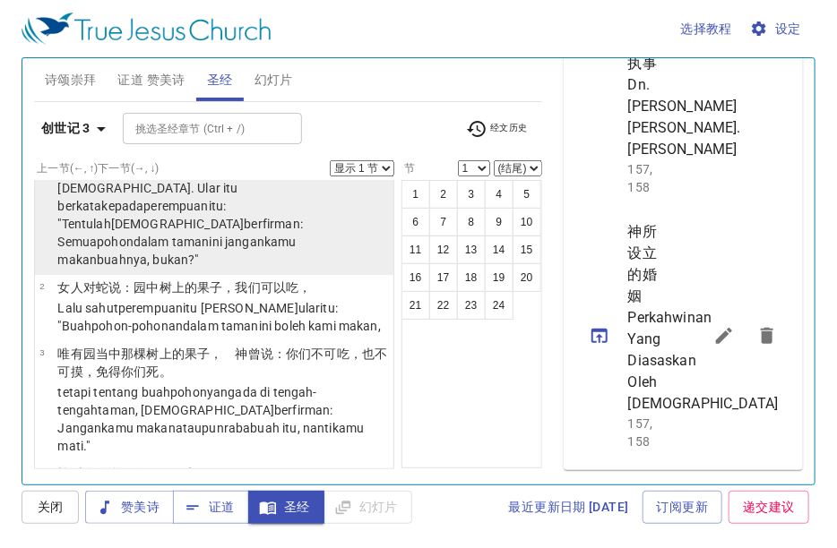
scroll to position [179, 0]
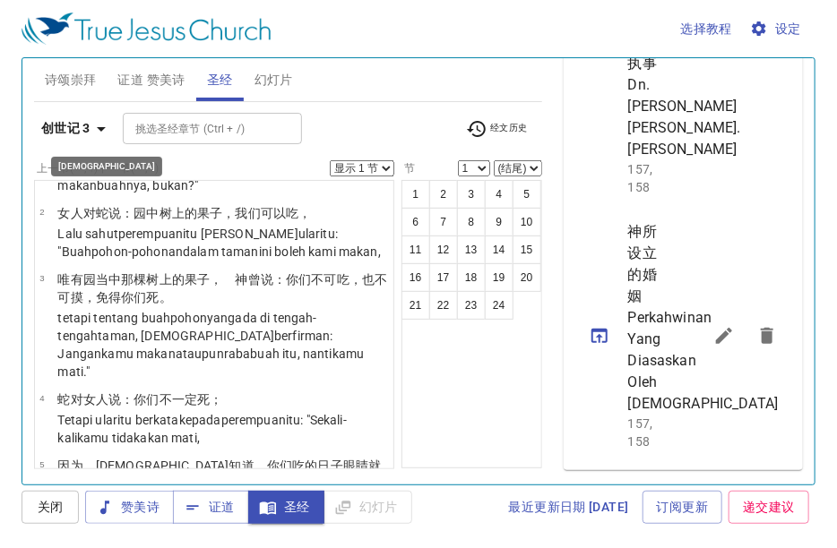
click at [96, 133] on icon "button" at bounding box center [100, 128] width 21 height 21
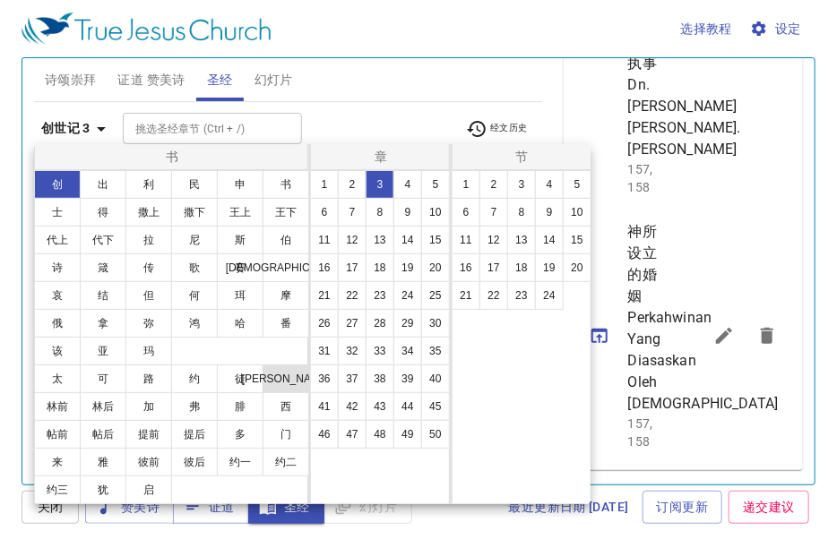
click at [279, 374] on button "罗" at bounding box center [285, 379] width 47 height 29
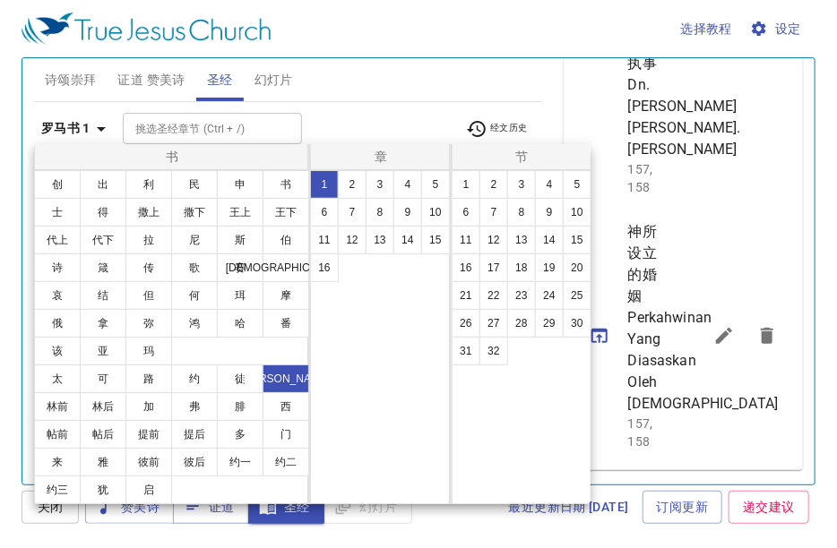
scroll to position [0, 0]
click at [358, 211] on button "7" at bounding box center [352, 212] width 29 height 29
click at [548, 244] on button "14" at bounding box center [549, 240] width 29 height 29
select select "14"
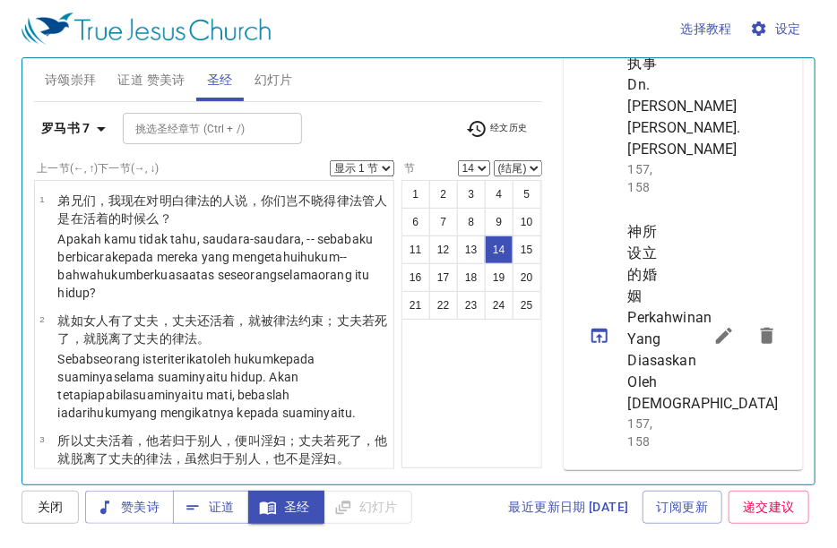
scroll to position [1483, 0]
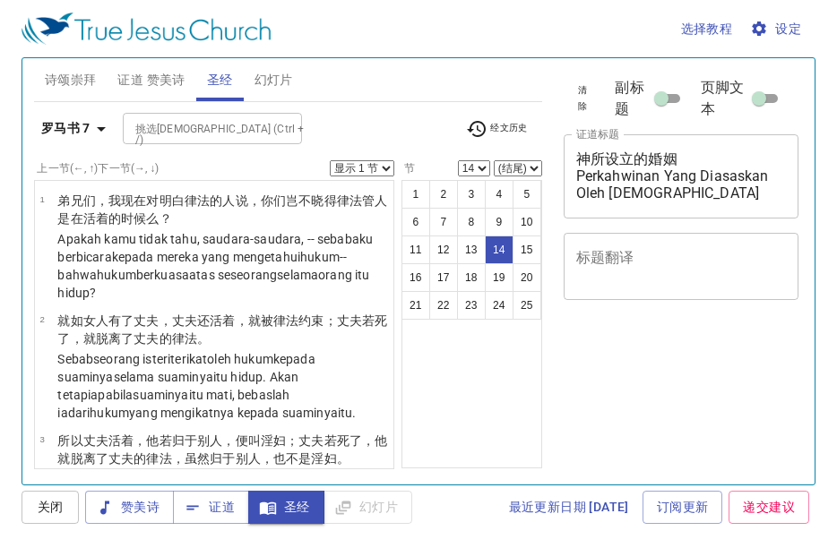
select select "14"
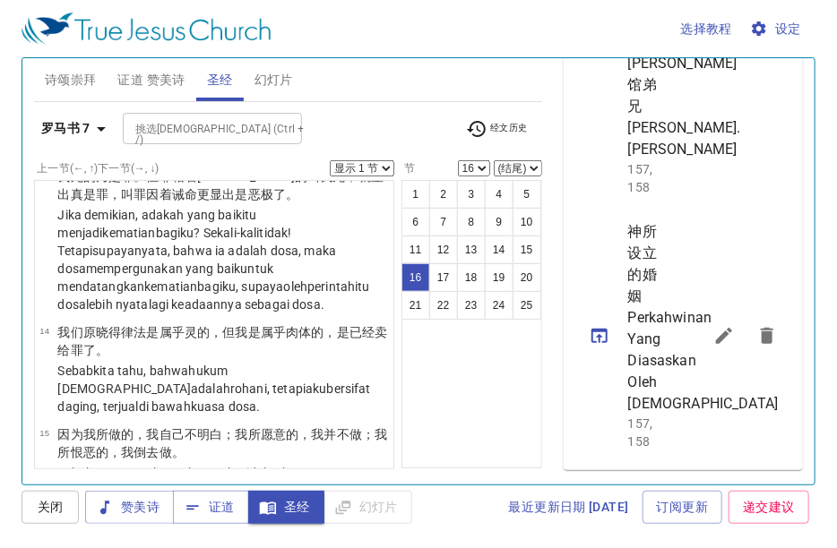
scroll to position [1662, 0]
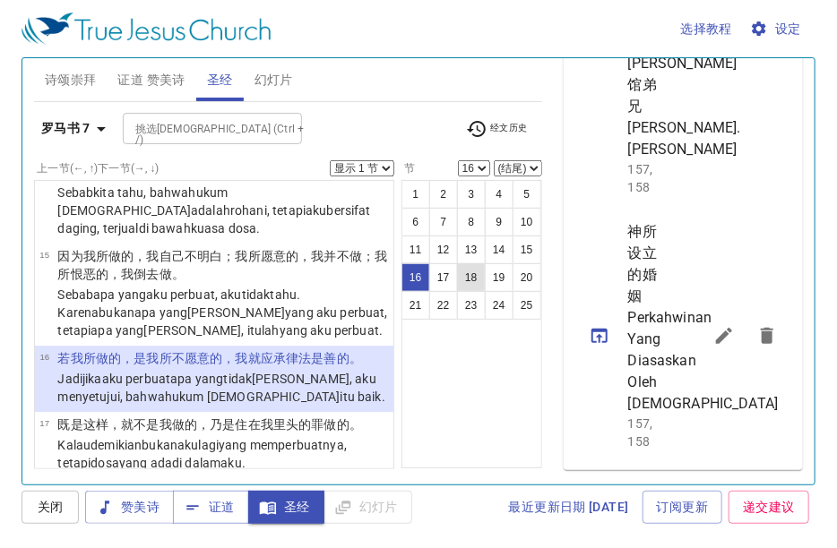
click at [464, 278] on button "18" at bounding box center [471, 277] width 29 height 29
select select "18"
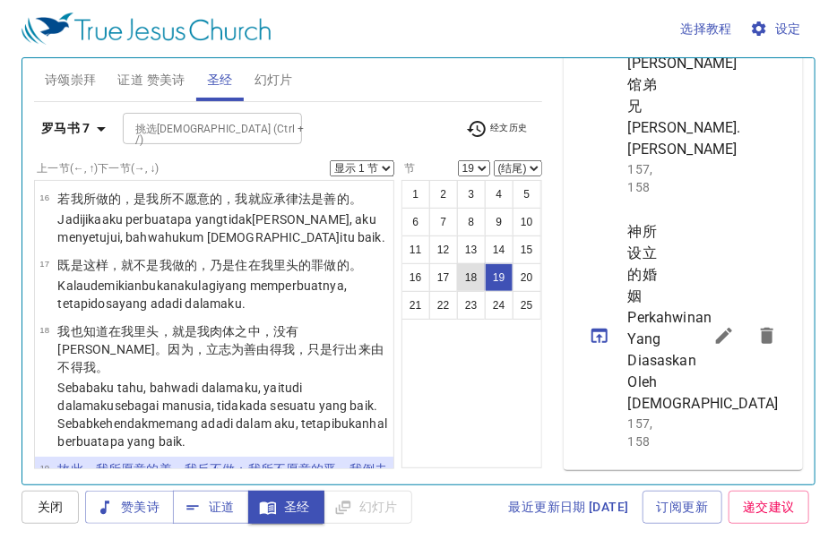
scroll to position [1932, 0]
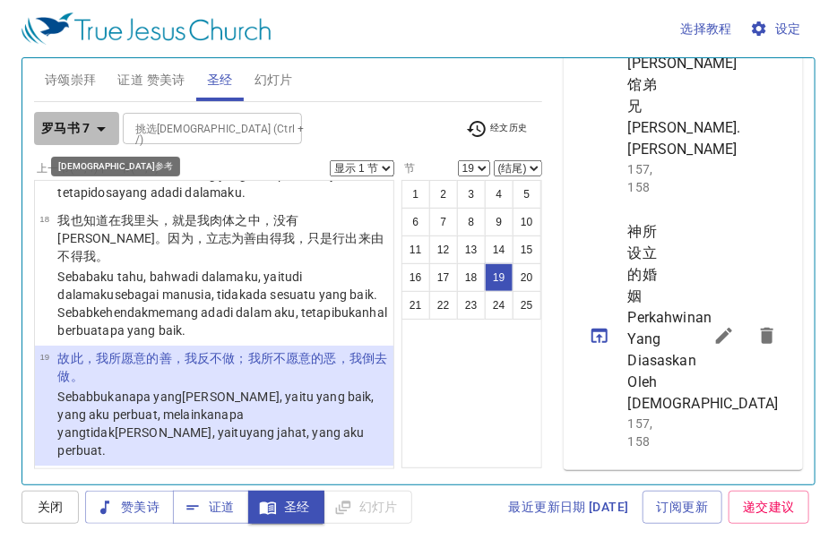
click at [99, 127] on icon "button" at bounding box center [101, 129] width 9 height 4
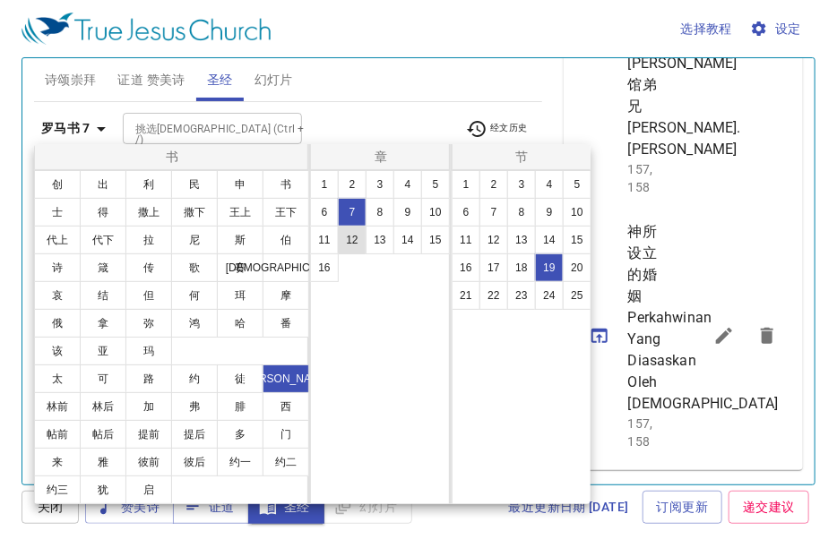
click at [352, 233] on button "12" at bounding box center [352, 240] width 29 height 29
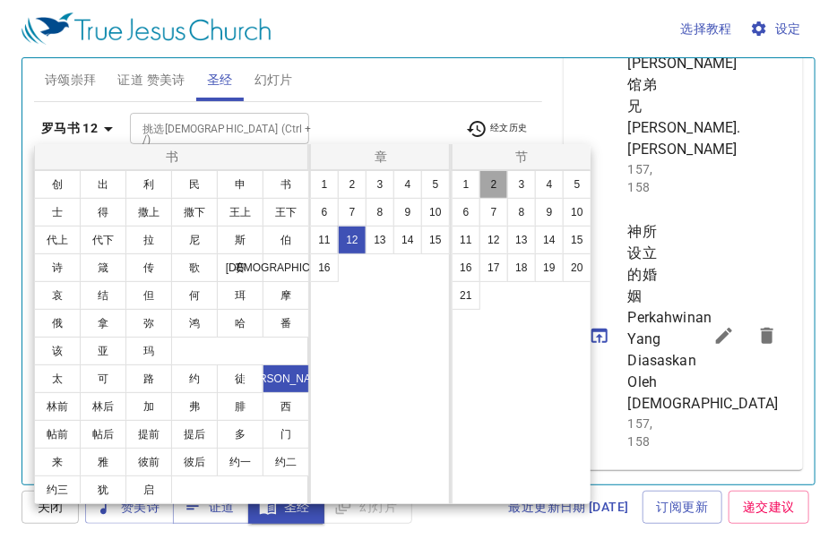
click at [489, 172] on button "2" at bounding box center [493, 184] width 29 height 29
select select "2"
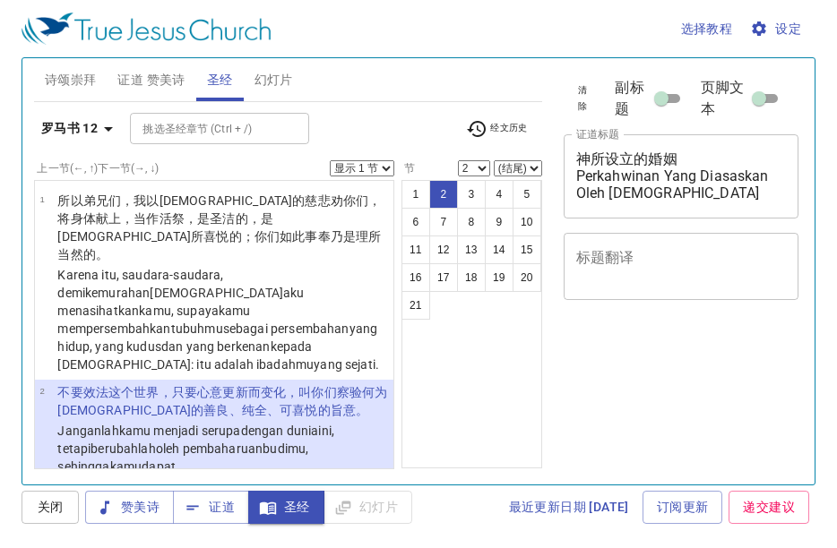
select select "2"
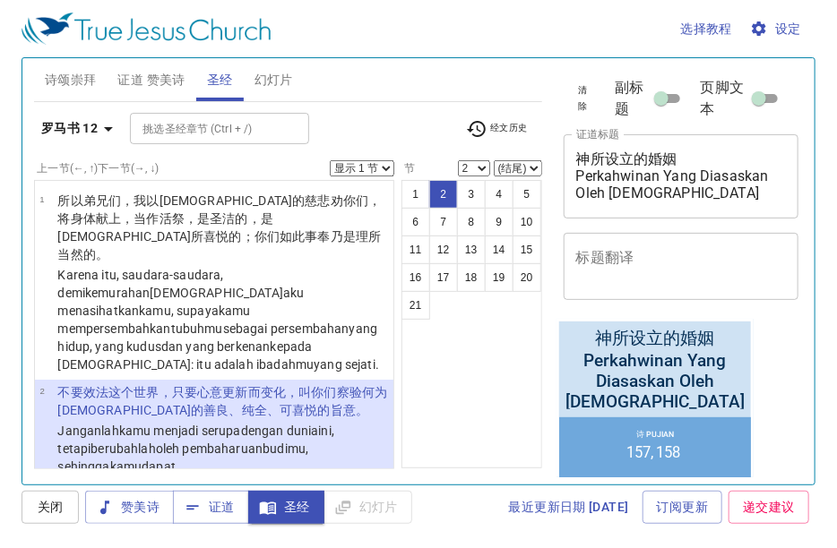
scroll to position [1200, 0]
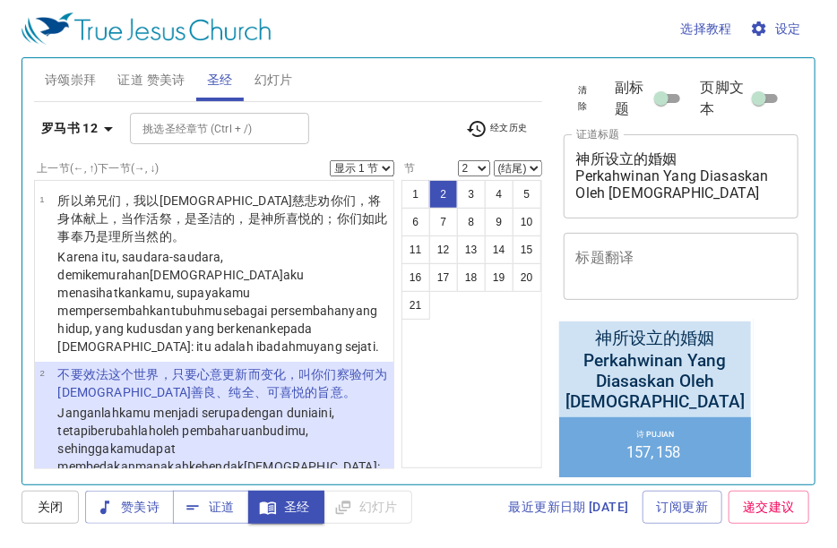
scroll to position [1200, 0]
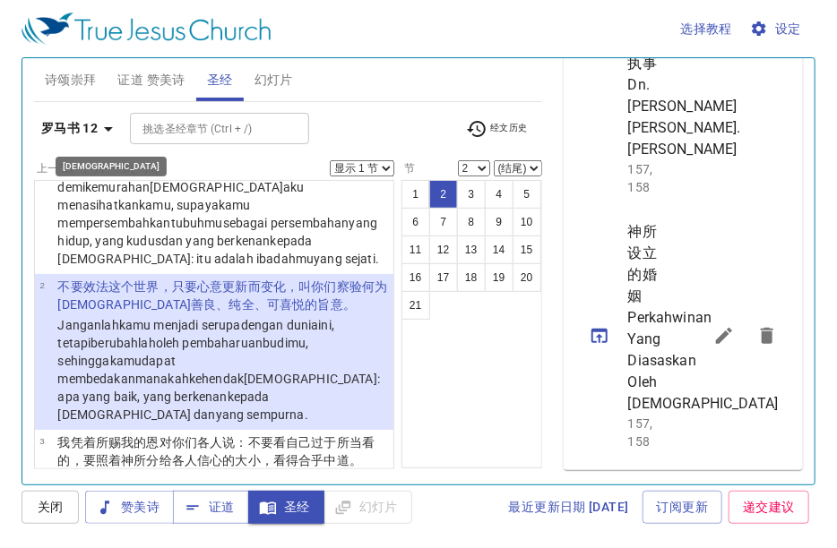
click at [107, 121] on icon "button" at bounding box center [108, 128] width 21 height 21
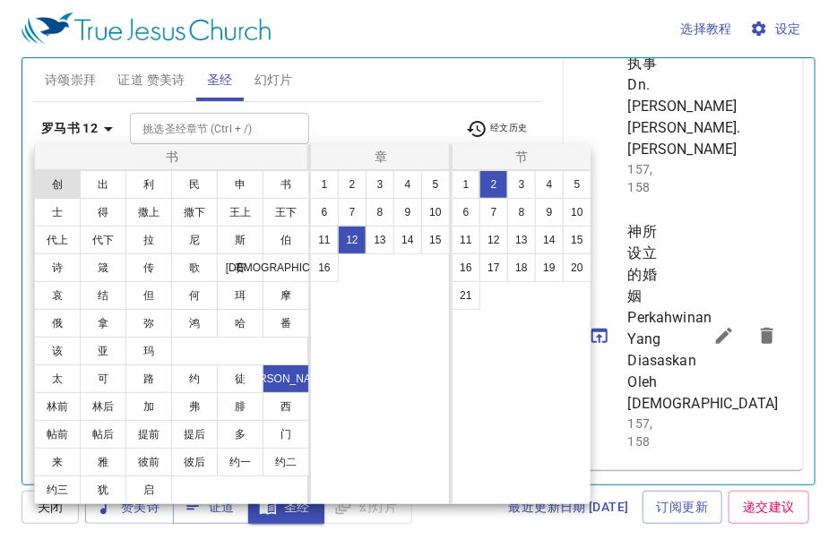
click at [59, 182] on button "创" at bounding box center [57, 184] width 47 height 29
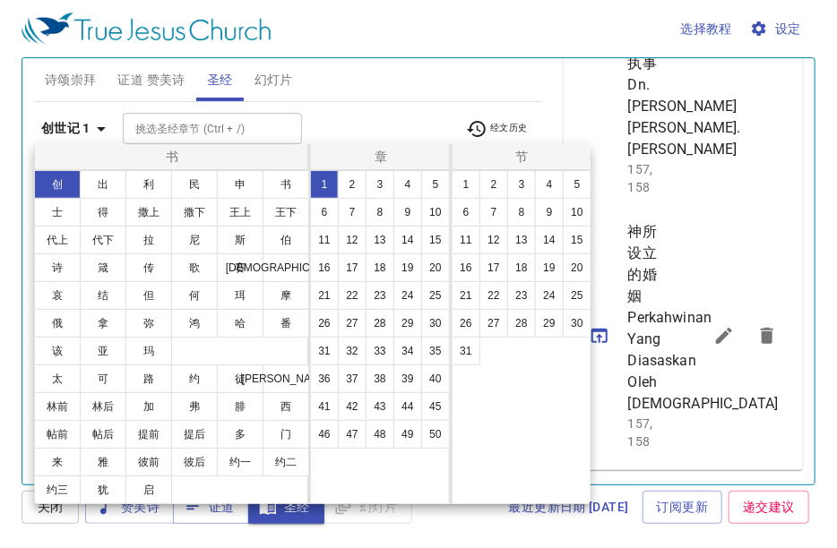
scroll to position [0, 0]
click at [355, 184] on button "2" at bounding box center [352, 184] width 29 height 29
click at [550, 296] on button "24" at bounding box center [549, 295] width 29 height 29
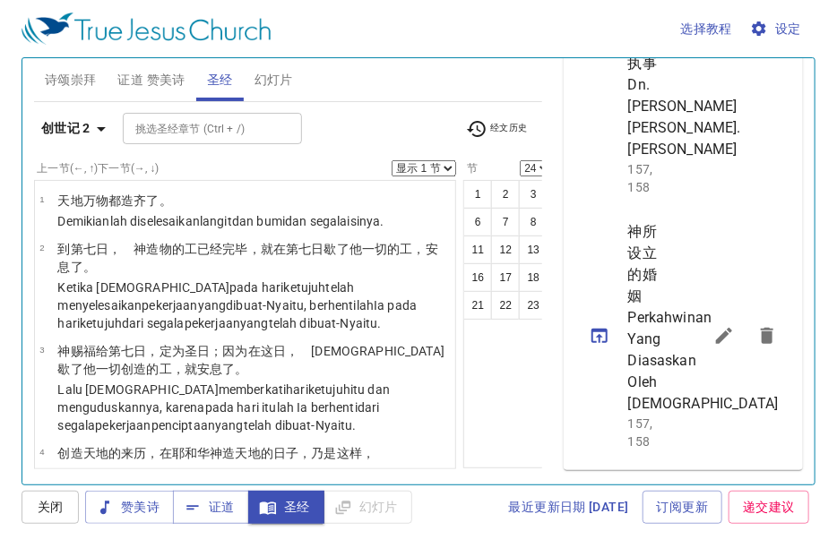
scroll to position [2257, 0]
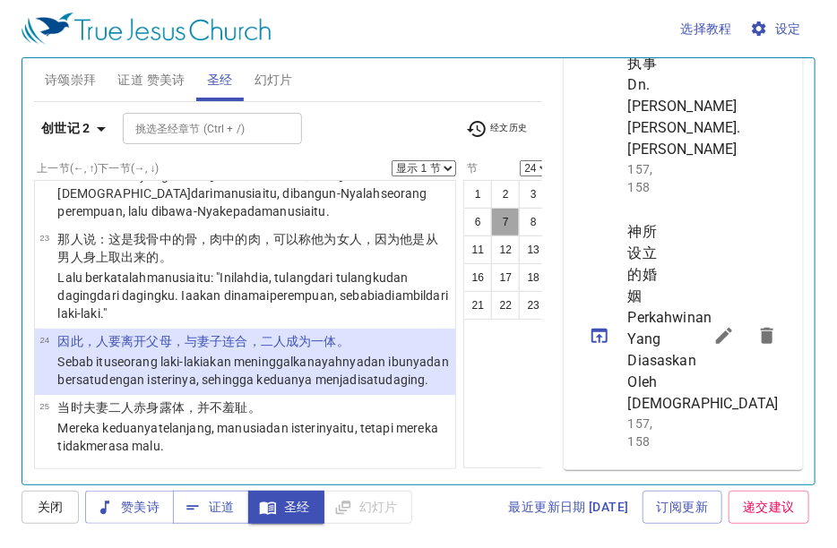
click at [491, 220] on button "7" at bounding box center [505, 222] width 29 height 29
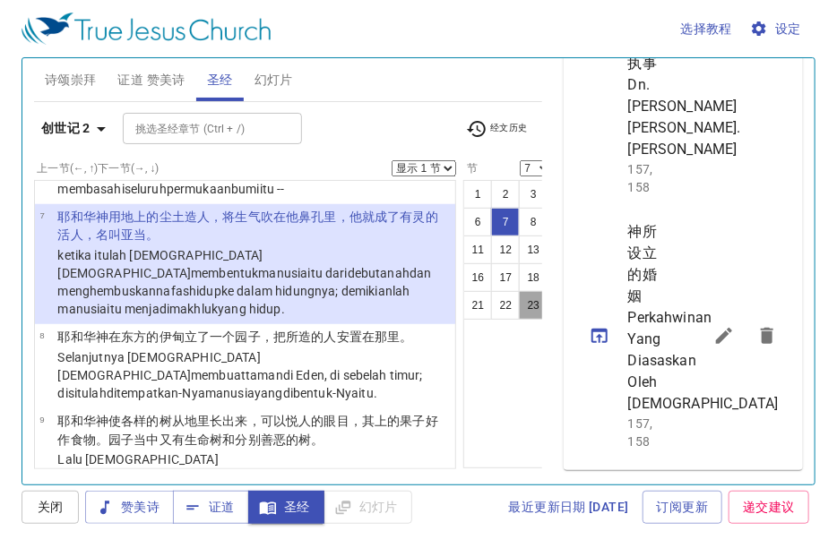
click at [519, 300] on button "23" at bounding box center [533, 305] width 29 height 29
select select "23"
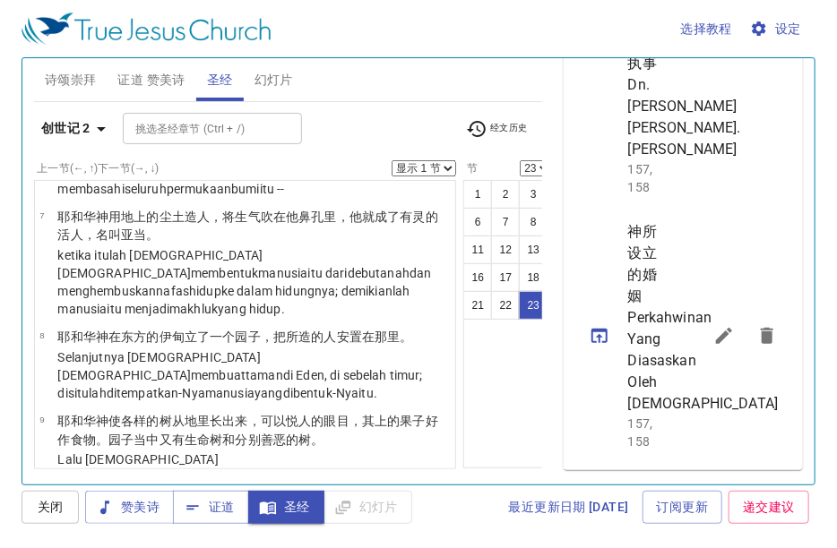
scroll to position [2186, 0]
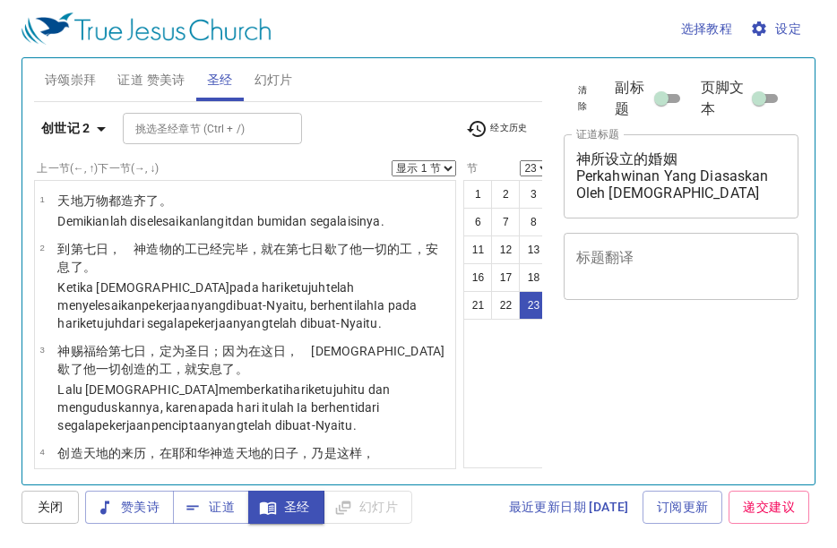
select select "23"
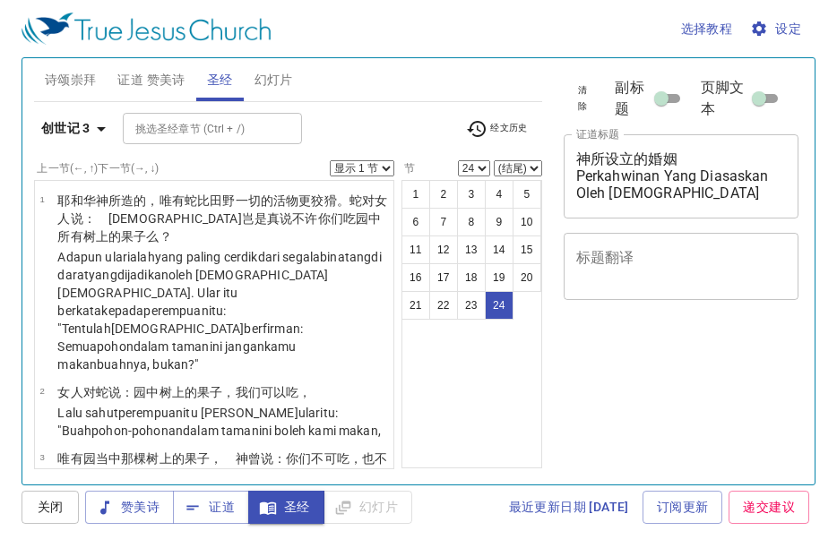
select select "24"
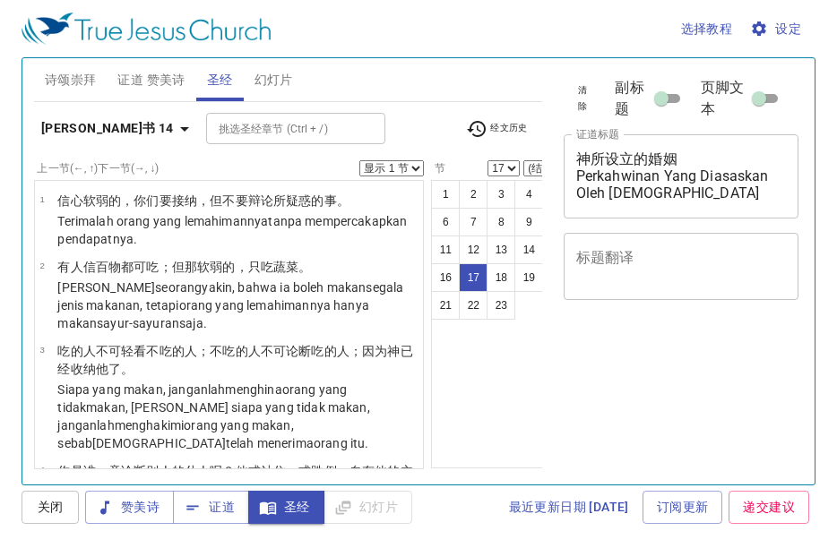
select select "17"
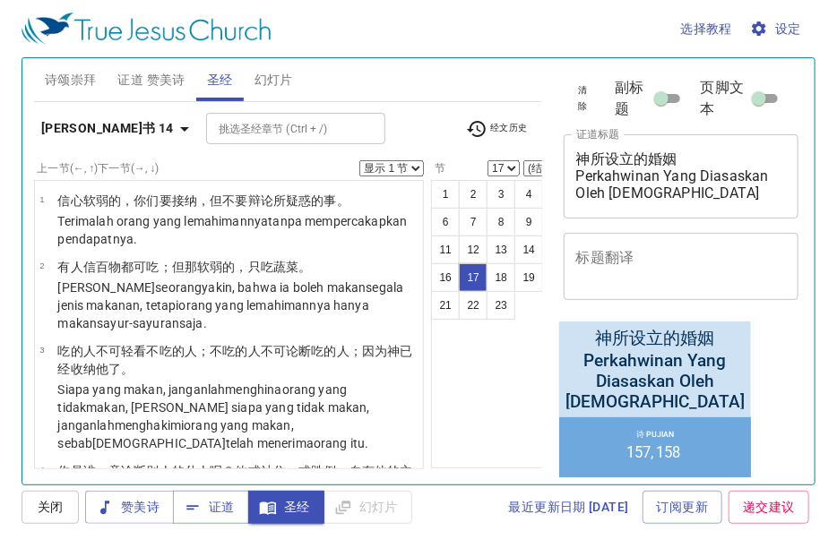
scroll to position [1200, 0]
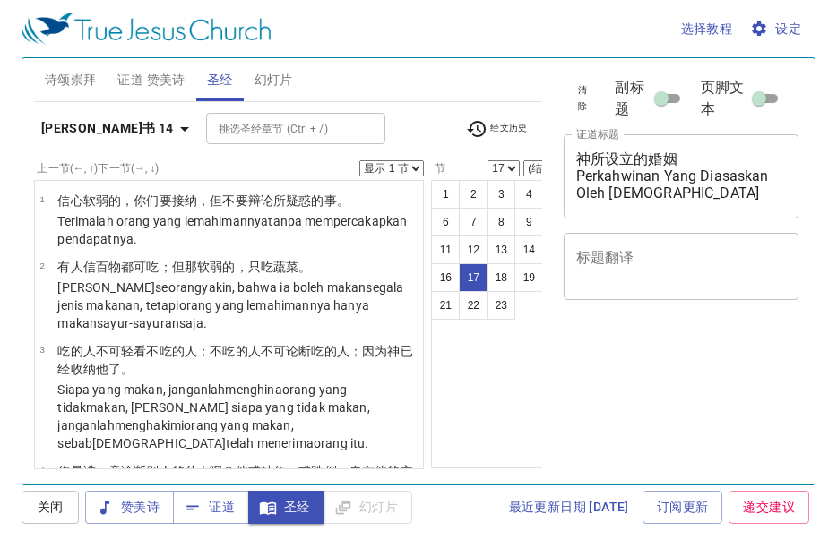
select select "17"
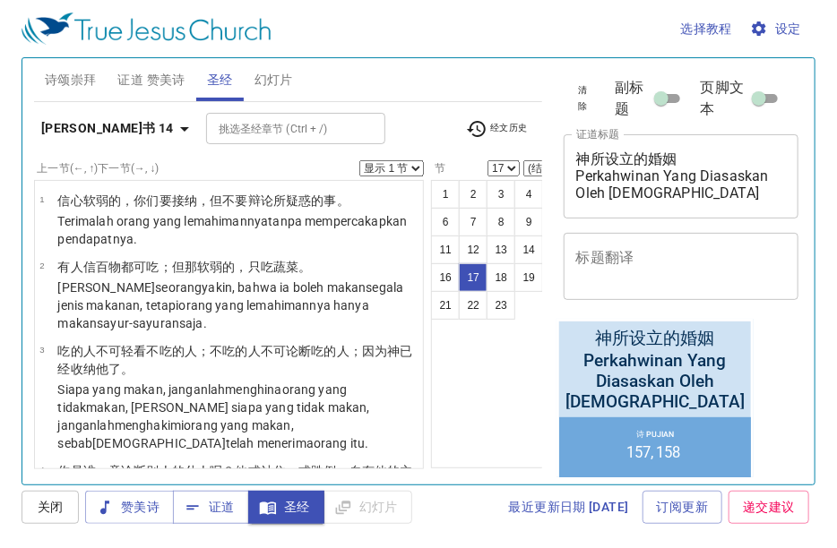
scroll to position [1200, 0]
